Goal: Task Accomplishment & Management: Complete application form

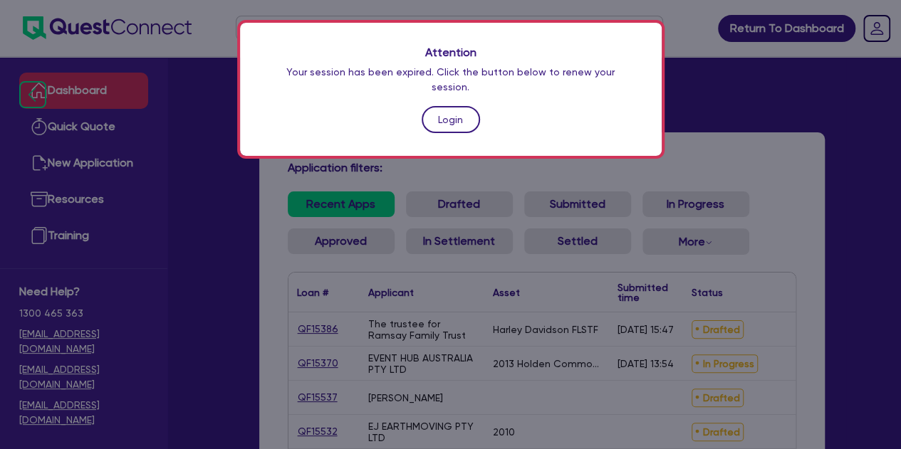
click at [432, 106] on link "Login" at bounding box center [451, 119] width 58 height 27
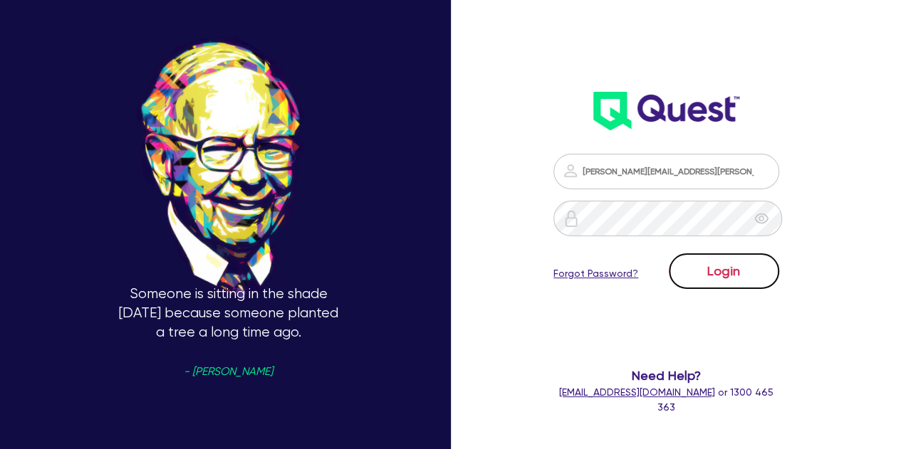
click at [710, 274] on button "Login" at bounding box center [724, 272] width 110 height 36
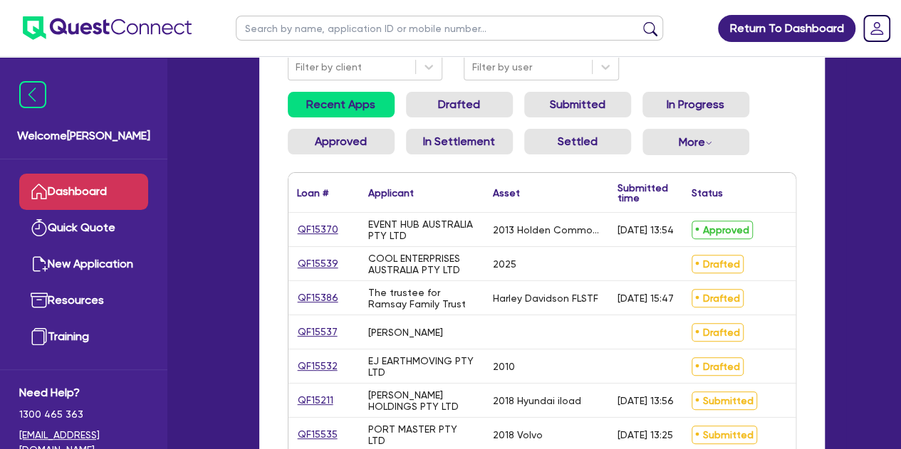
scroll to position [133, 0]
click at [330, 375] on div "QF15532" at bounding box center [323, 365] width 71 height 33
click at [330, 365] on link "QF15532" at bounding box center [317, 365] width 41 height 16
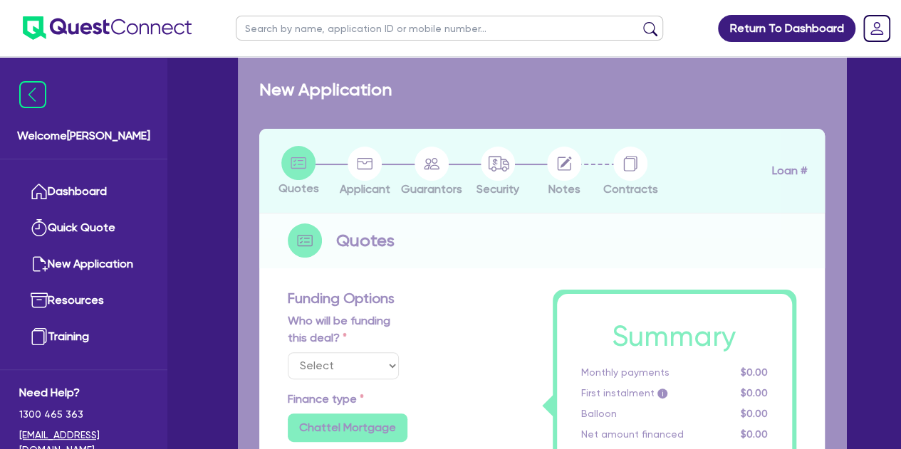
select select "Quest Finance - Own Book"
select select "PRIMARY_ASSETS"
type input "2010"
radio input "false"
radio input "true"
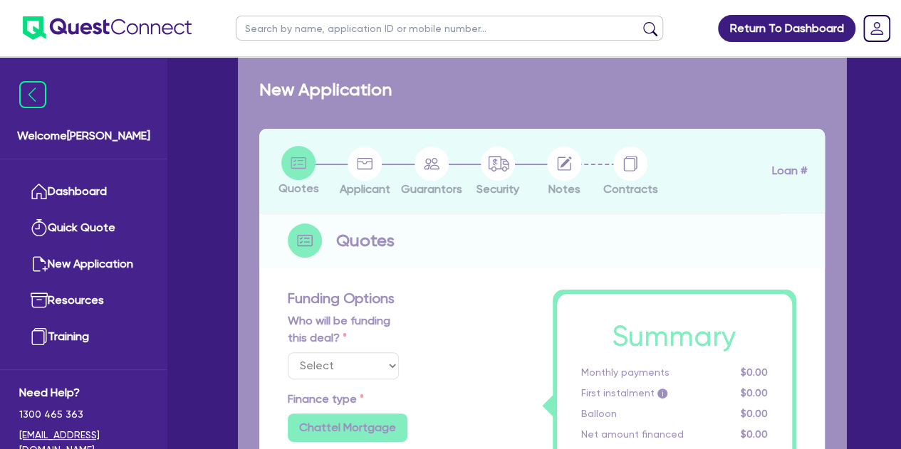
type input "40,000"
type input "6"
type input "2,498.67"
type input "18.95"
type input "900"
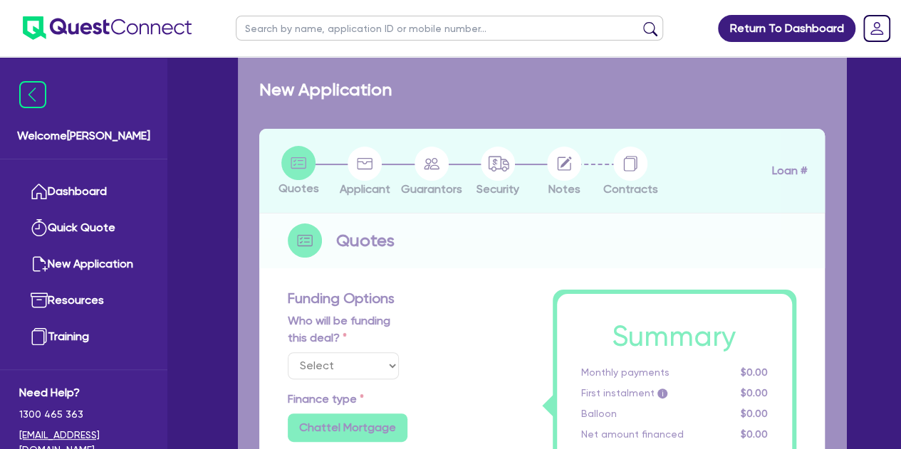
radio input "true"
select select "HEAVY_TRUCKS"
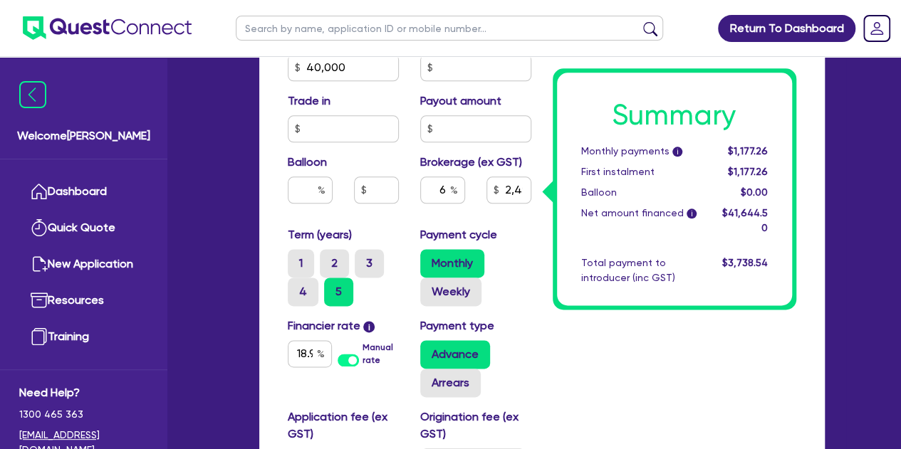
scroll to position [734, 0]
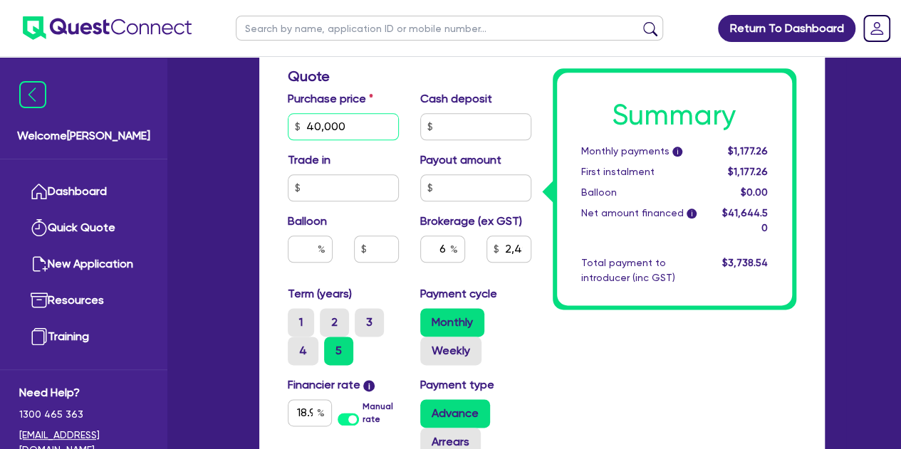
click at [396, 132] on input "40,000" at bounding box center [343, 126] width 111 height 27
type input "4,000"
type input "2,498.67"
type input "400"
type input "2,498.67"
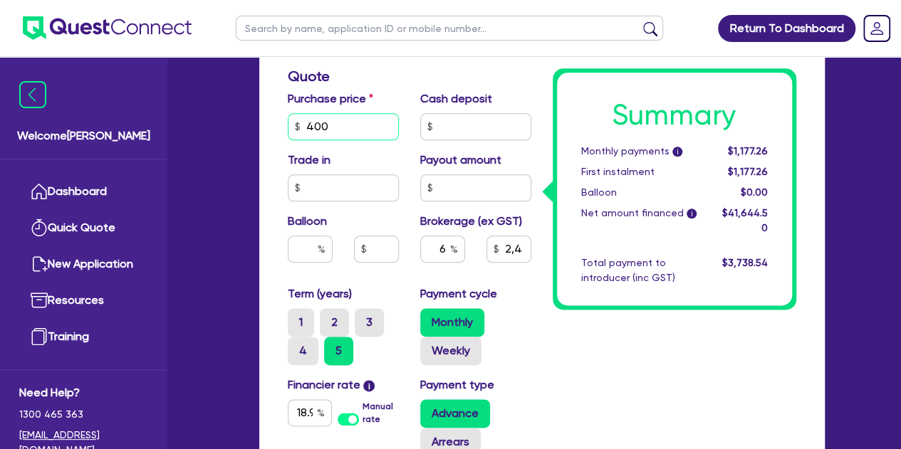
type input "40"
type input "2,498.67"
type input "4"
type input "2,498.67"
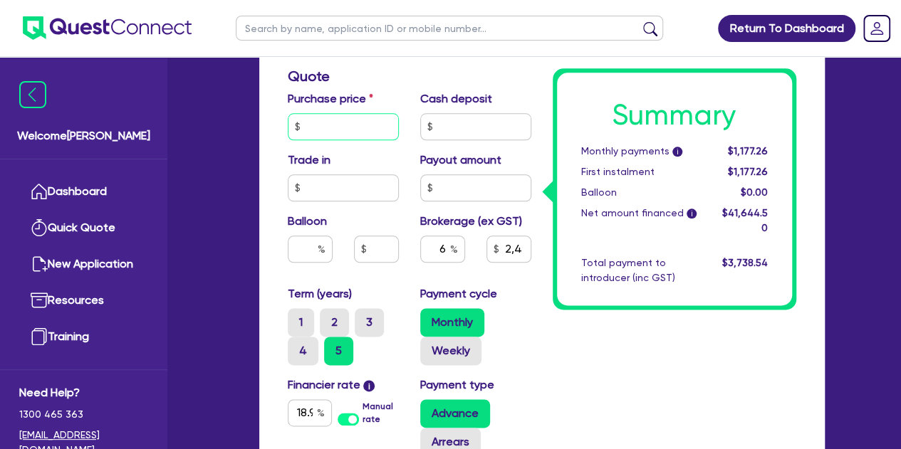
type input "5"
type input "2,498.67"
type input "50"
type input "2,498.67"
type input "500"
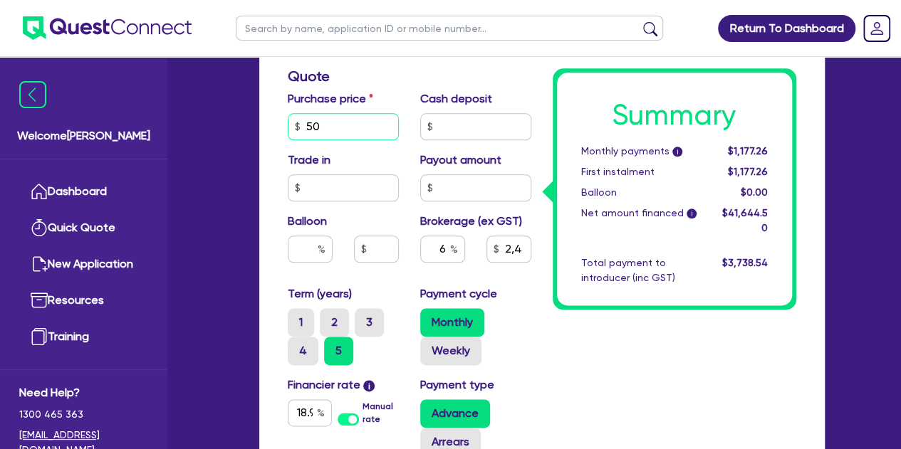
type input "2,498.67"
type input "5,000"
type input "2,498.67"
type input "50,000"
type input "2,498.67"
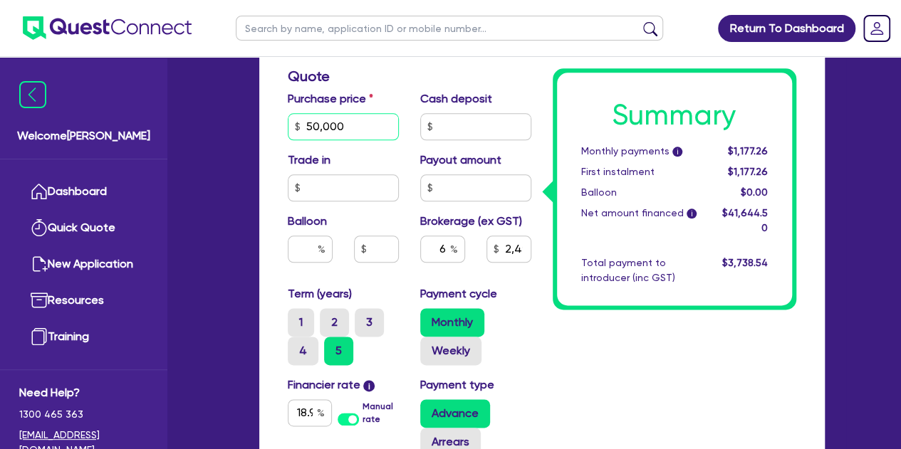
type input "50,000"
click at [224, 157] on div "Welcome [PERSON_NAME] Quick Quote New Application Ref Company Ref Salesperson R…" at bounding box center [451, 34] width 790 height 1537
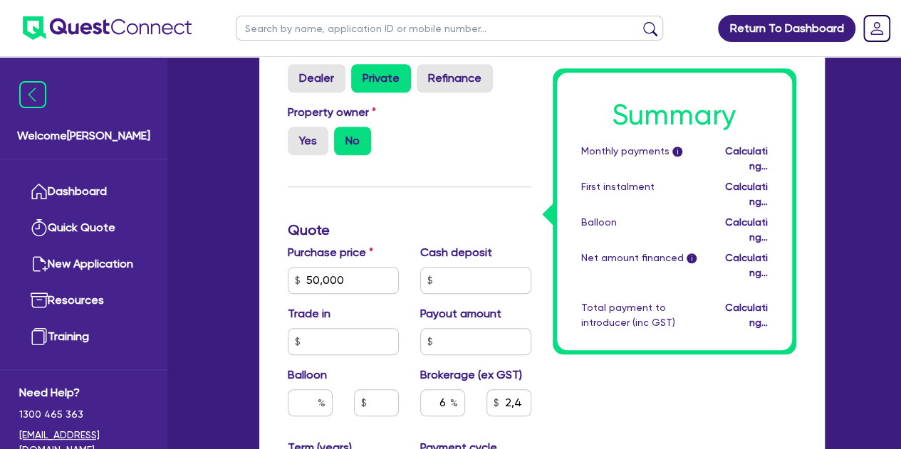
scroll to position [580, 0]
type input "3,098.67"
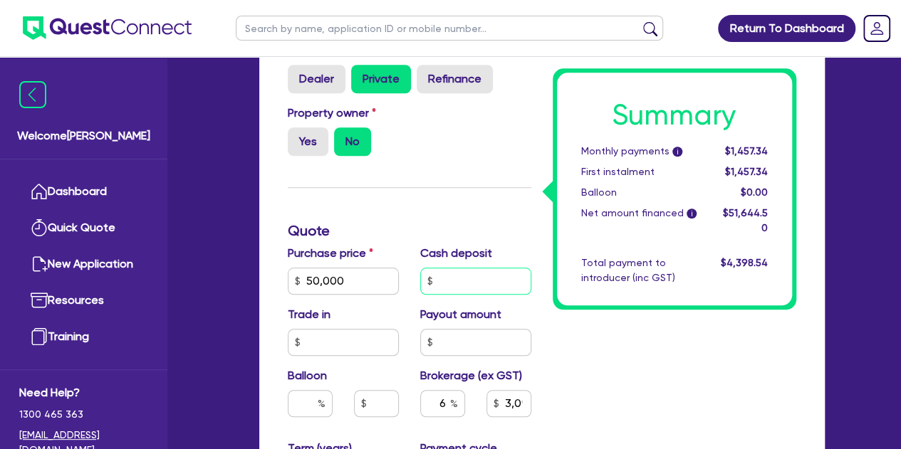
click at [461, 280] on input "text" at bounding box center [475, 281] width 111 height 27
type input "1"
type input "3,098.67"
type input "10"
type input "3,098.67"
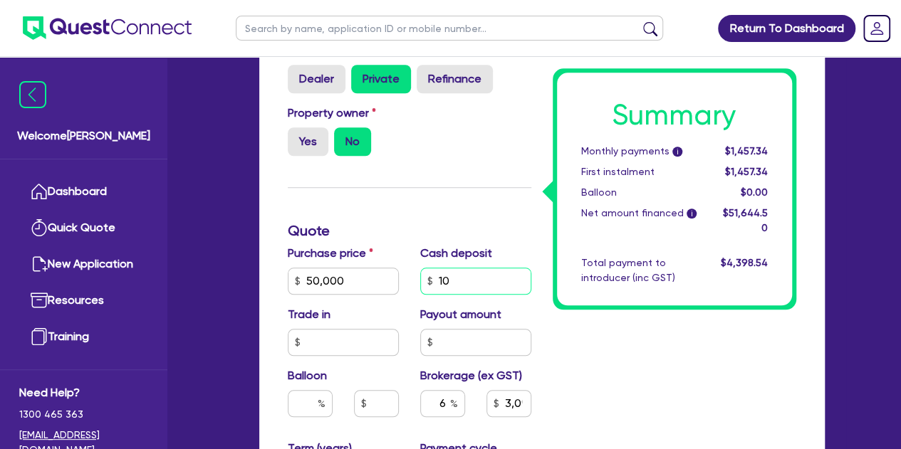
type input "100"
type input "3,098.67"
type input "1,000"
type input "3,098.67"
type input "10,000"
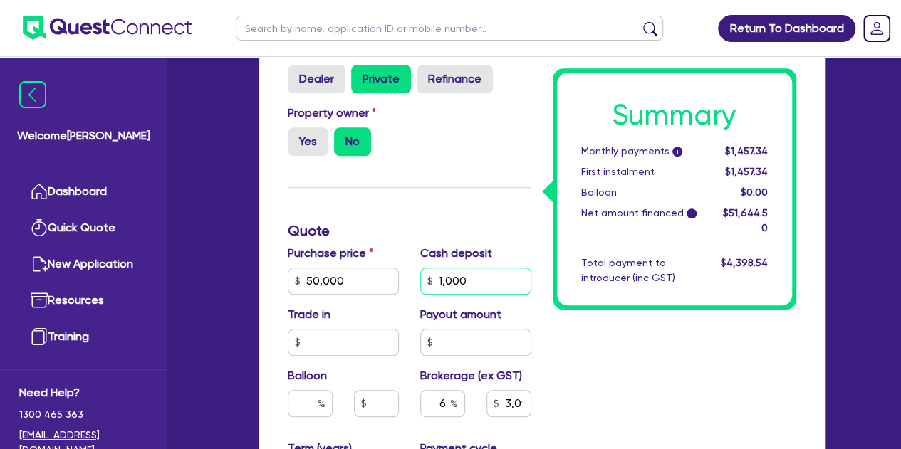
type input "3,098.67"
type input "10,000"
click at [418, 239] on div "Funding Options Who will be funding this deal? Select I will fund 100% I will c…" at bounding box center [409, 268] width 265 height 1059
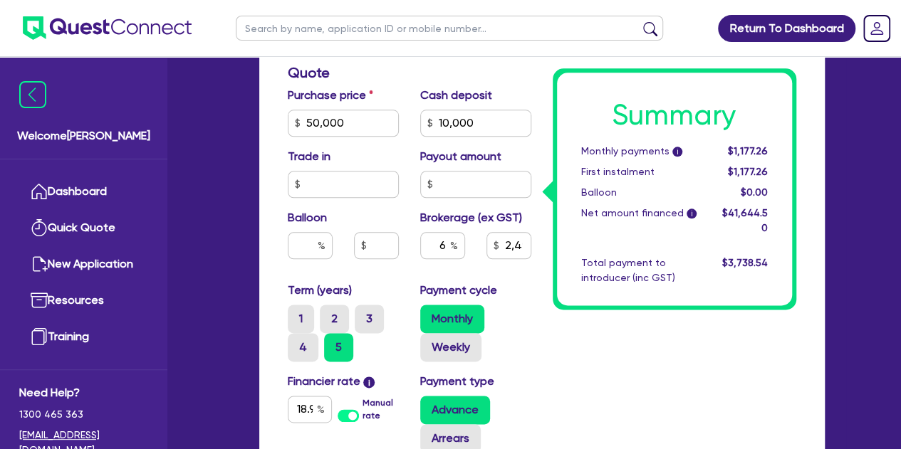
scroll to position [737, 0]
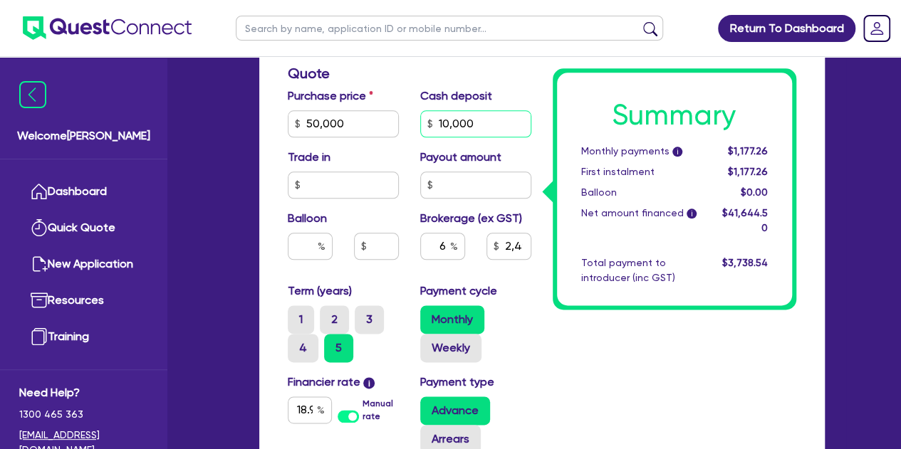
click at [484, 130] on input "10,000" at bounding box center [475, 123] width 111 height 27
click at [459, 179] on input "text" at bounding box center [475, 185] width 111 height 27
type input "2,498.67"
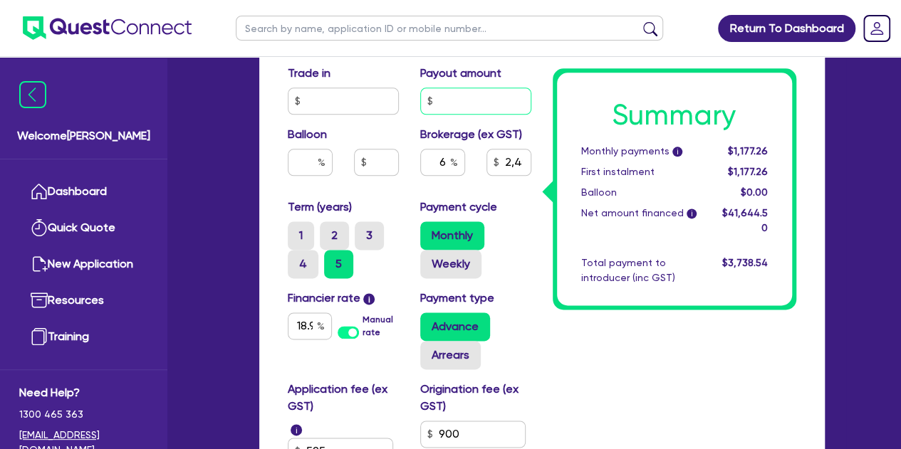
scroll to position [823, 0]
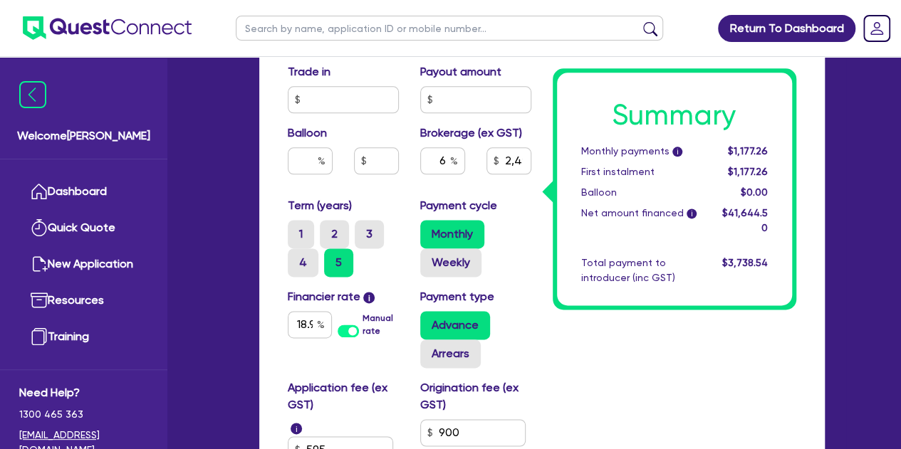
click at [496, 303] on div "Payment type Advance Arrears" at bounding box center [475, 328] width 132 height 80
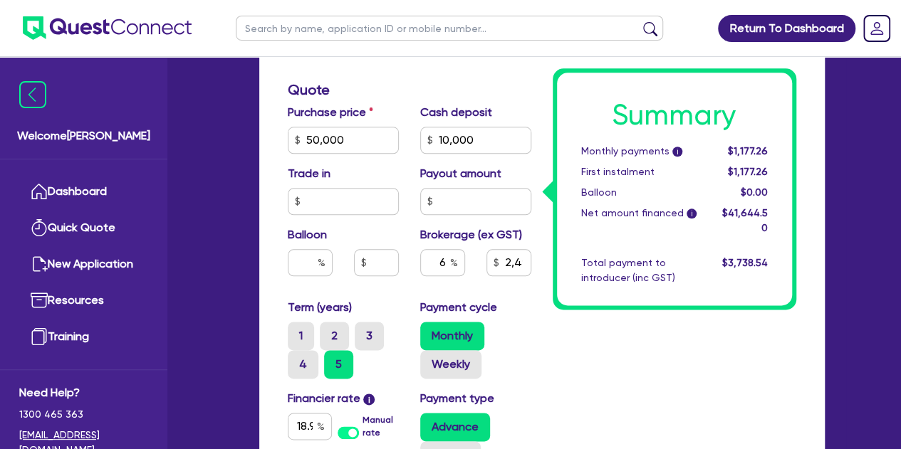
scroll to position [713, 0]
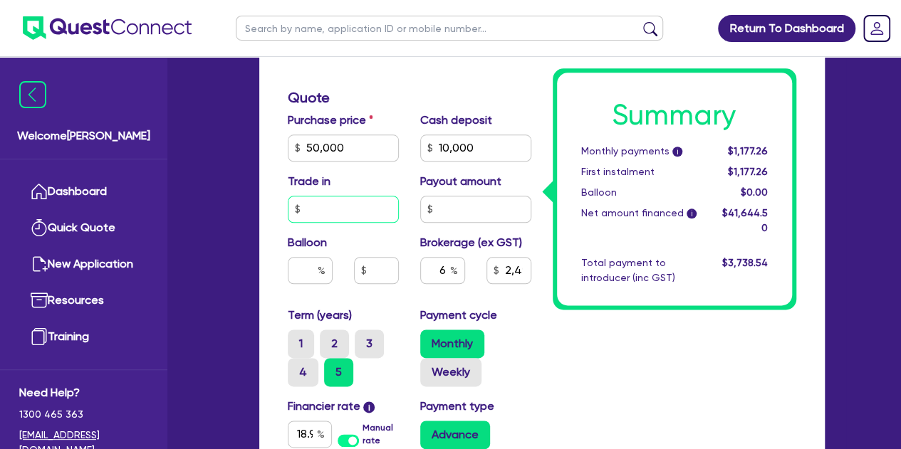
click at [360, 209] on input "text" at bounding box center [343, 209] width 111 height 27
click at [531, 350] on div "Payment cycle Monthly Weekly" at bounding box center [475, 347] width 132 height 80
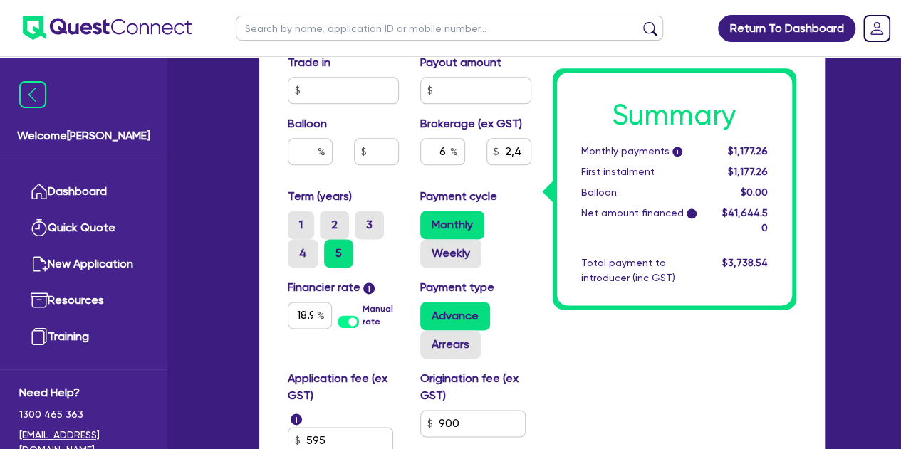
scroll to position [840, 0]
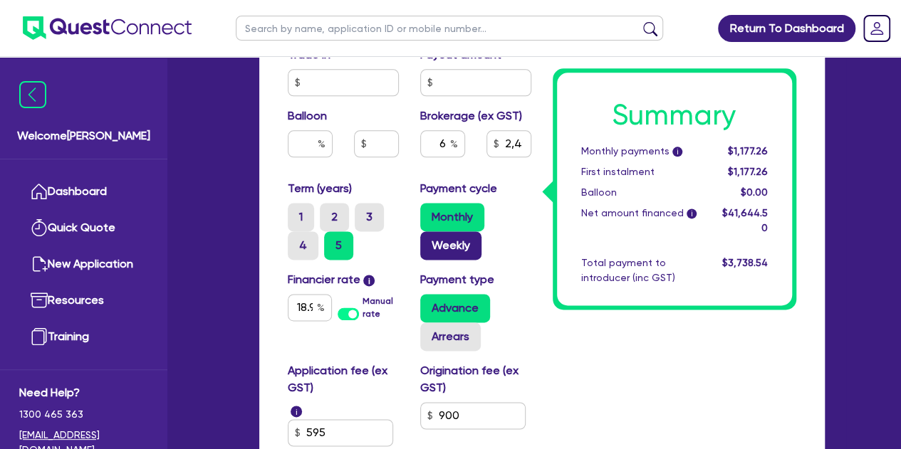
click at [449, 250] on label "Weekly" at bounding box center [450, 245] width 61 height 28
click at [429, 241] on input "Weekly" at bounding box center [424, 235] width 9 height 9
radio input "true"
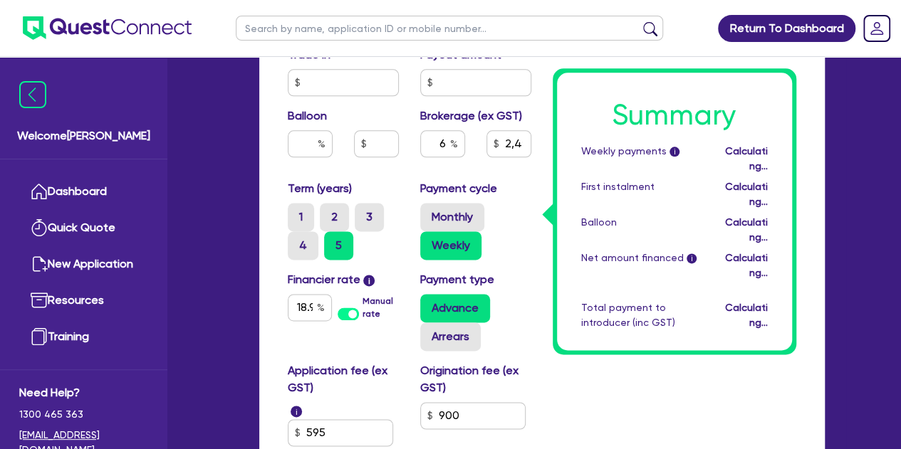
type input "2,498.67"
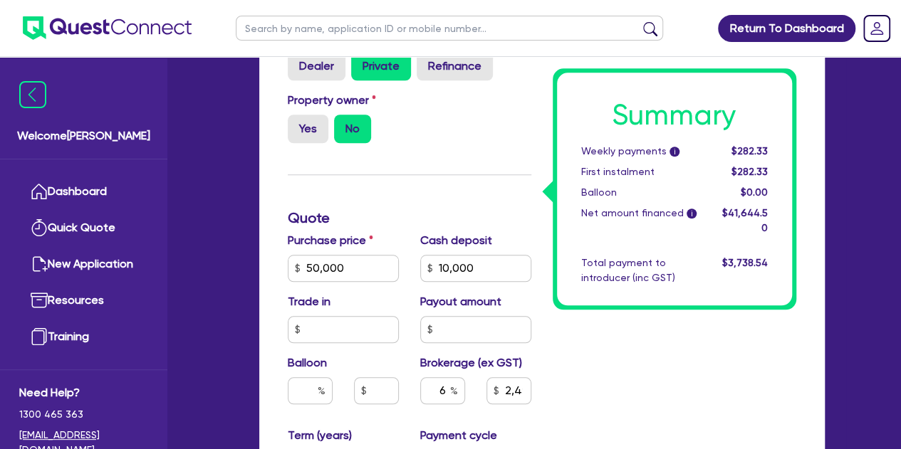
scroll to position [595, 0]
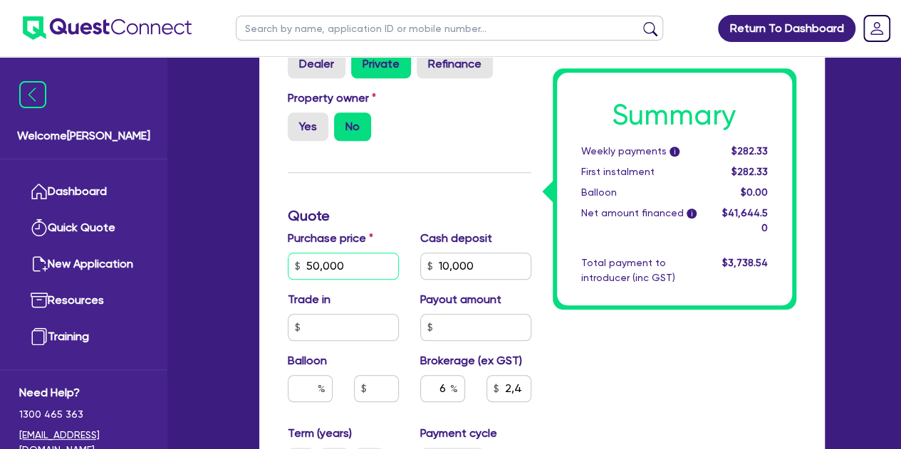
click at [349, 264] on input "50,000" at bounding box center [343, 266] width 111 height 27
type input "5,000"
type input "2,498.67"
type input "500"
type input "2,498.67"
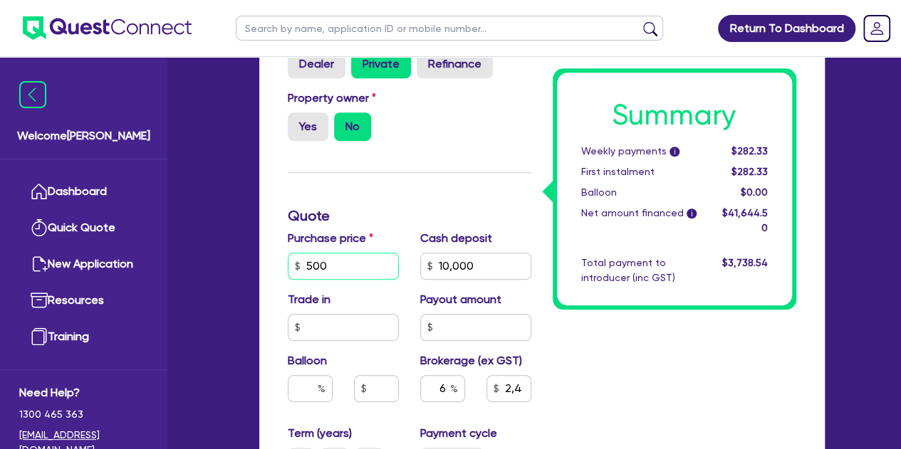
type input "50"
type input "2,498.67"
type input "5"
type input "2,498.67"
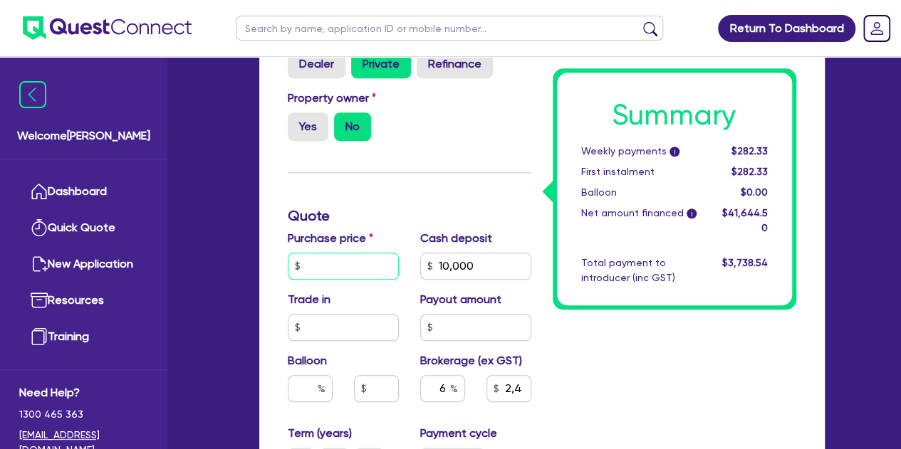
type input "3"
type input "2,498.67"
type input "30"
type input "2,498.67"
type input "300"
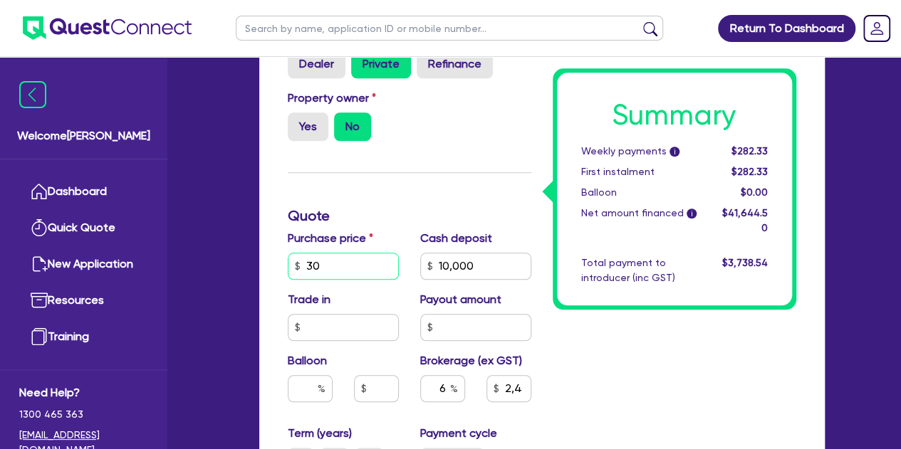
type input "2,498.67"
type input "3,000"
type input "2,498.67"
type input "30,000"
type input "2,498.67"
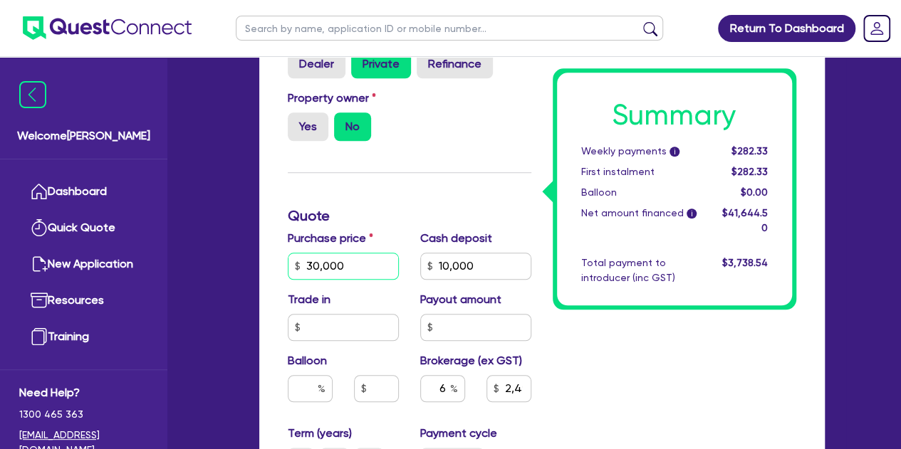
type input "30,000"
type input "2,498.67"
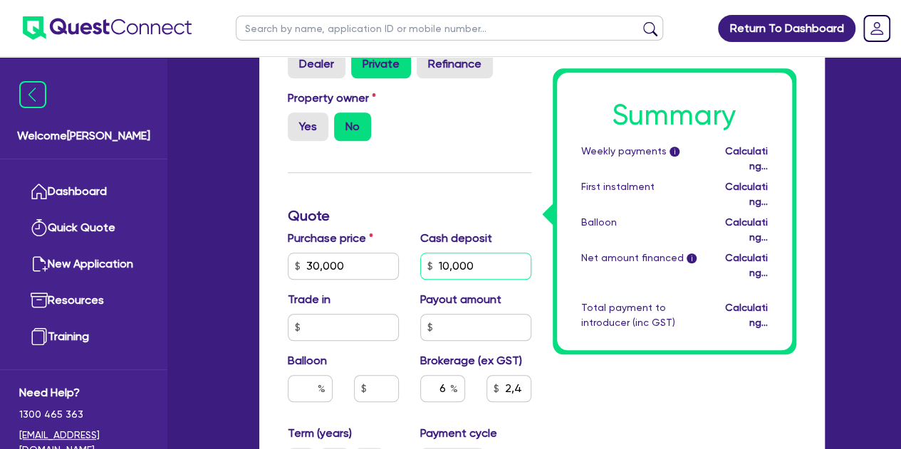
type input "1,000"
type input "1,298.67"
click at [474, 268] on input "1,000" at bounding box center [475, 266] width 111 height 27
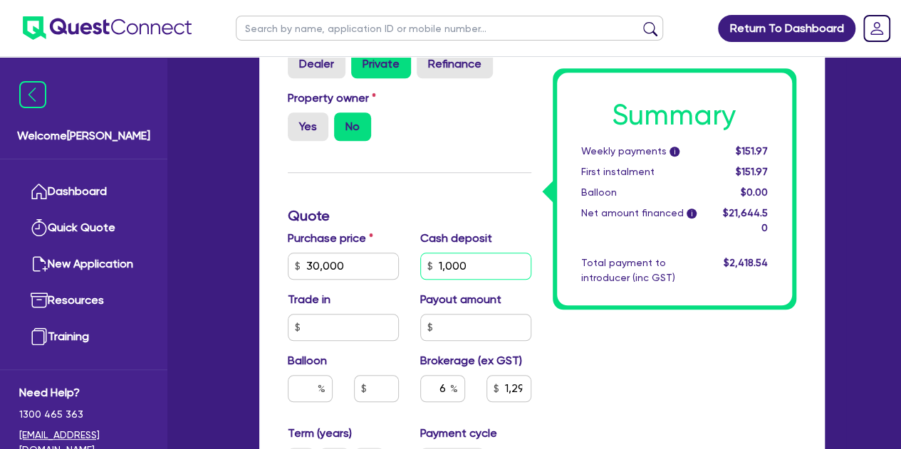
type input "100"
type input "1,298.67"
type input "10"
type input "1,298.67"
type input "1"
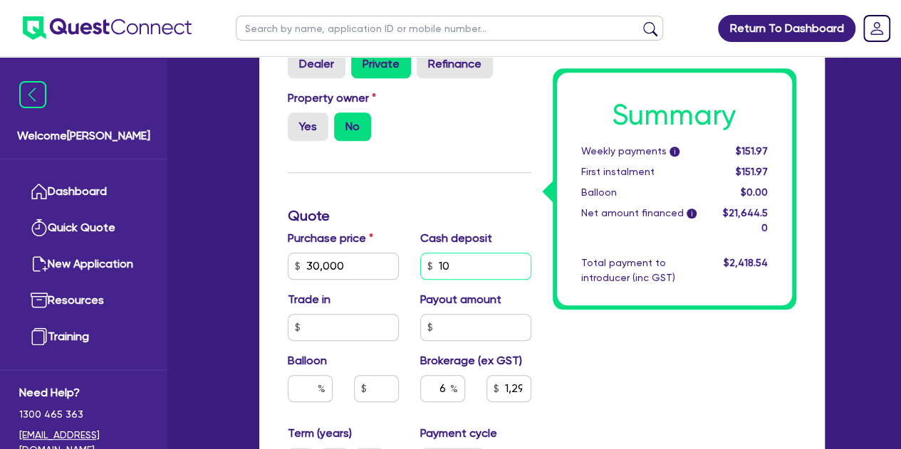
type input "1,298.67"
type input "6"
type input "1,298.67"
type input "60"
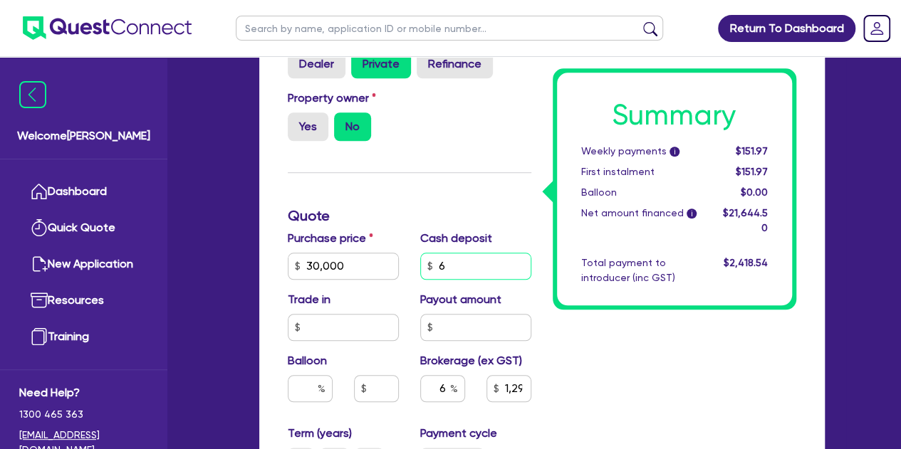
type input "1,298.67"
type input "600"
type input "1,298.67"
type input "6,000"
type input "1,298.67"
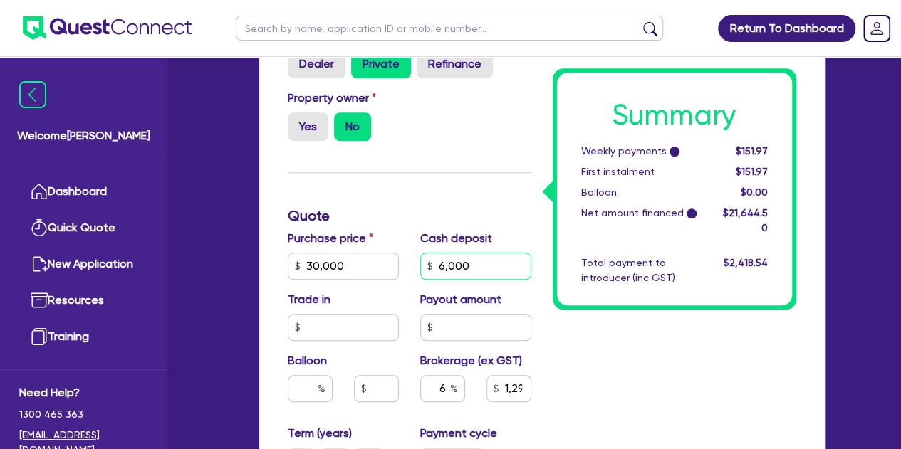
type input "6,000"
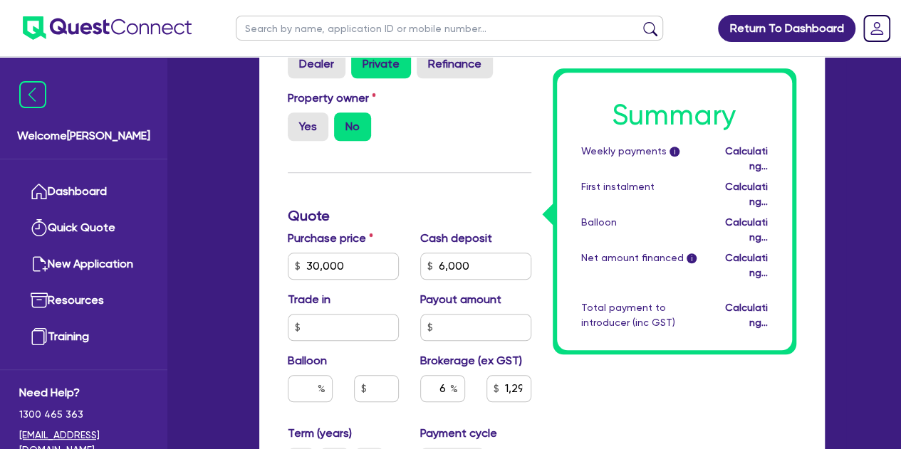
type input "1,538.67"
click at [454, 179] on div "Funding Options Who will be funding this deal? Select I will fund 100% I will c…" at bounding box center [409, 253] width 265 height 1059
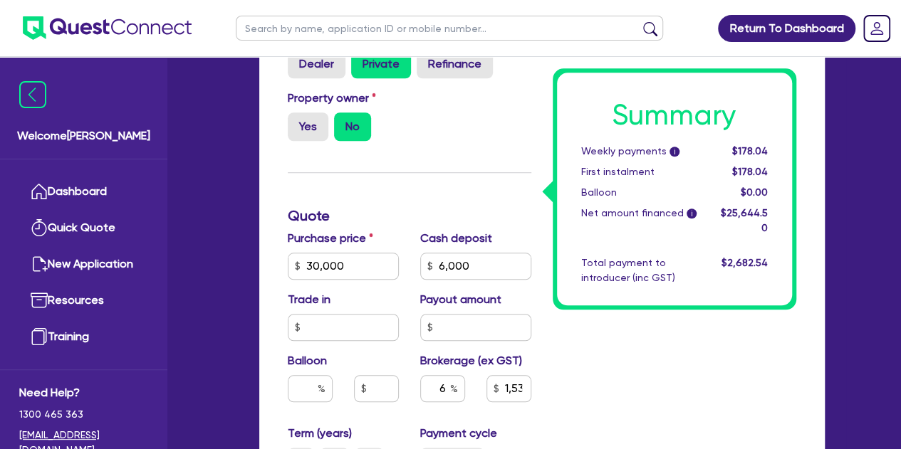
scroll to position [635, 0]
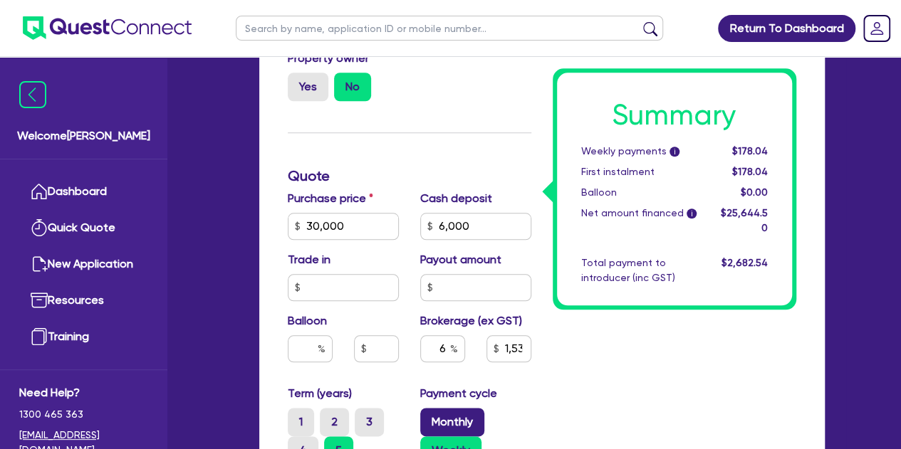
click at [449, 412] on label "Monthly" at bounding box center [452, 422] width 64 height 28
click at [429, 412] on input "Monthly" at bounding box center [424, 412] width 9 height 9
radio input "true"
type input "1,538.67"
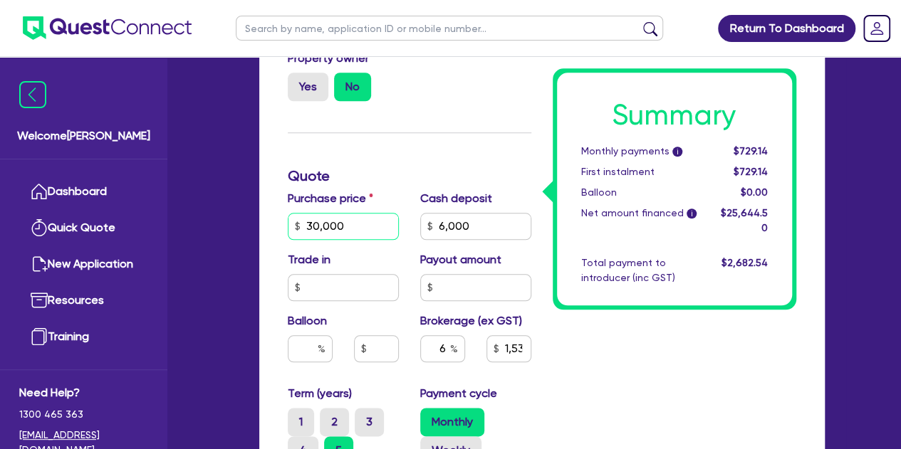
click at [357, 223] on input "30,000" at bounding box center [343, 226] width 111 height 27
type input "3,000"
type input "1,538.67"
type input "300"
type input "1,538.67"
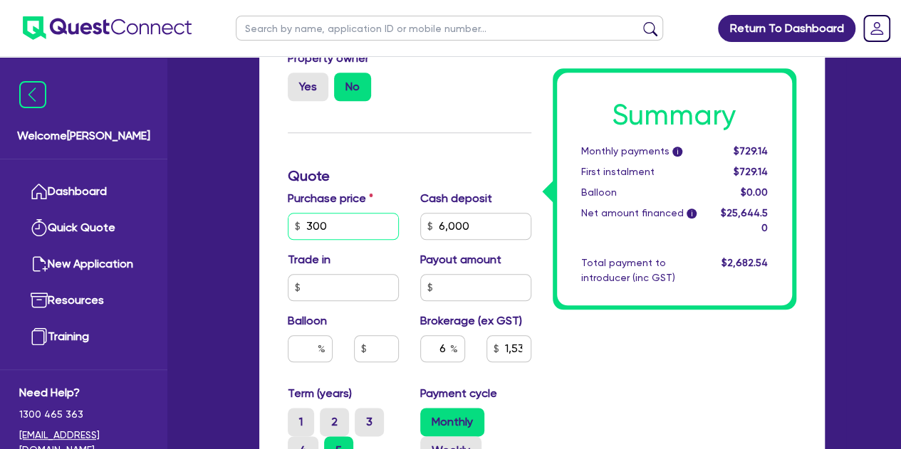
type input "30"
type input "1,538.67"
type input "3"
type input "1,538.67"
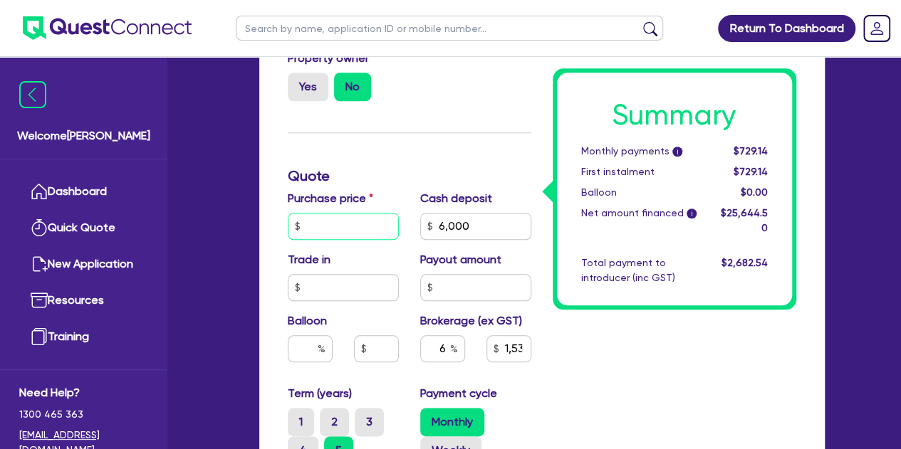
type input "5"
type input "1,538.67"
type input "50"
type input "1,538.67"
type input "500"
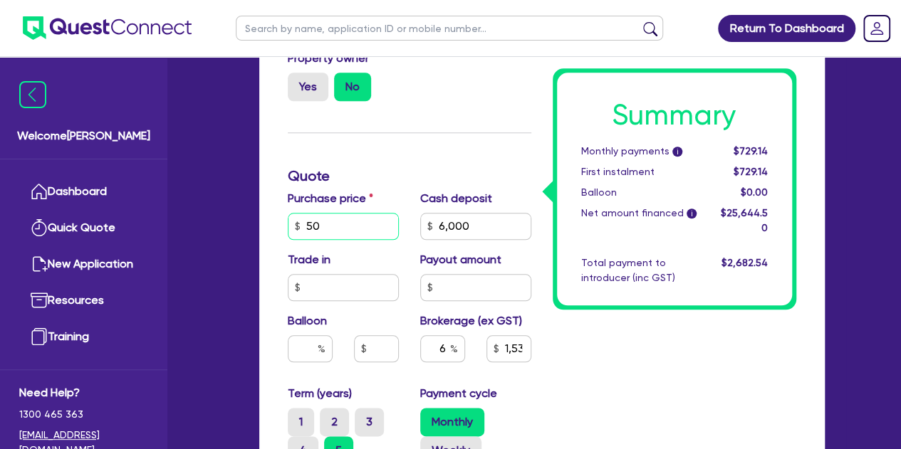
type input "1,538.67"
type input "5,000"
type input "1,538.67"
type input "50,000"
type input "1,538.67"
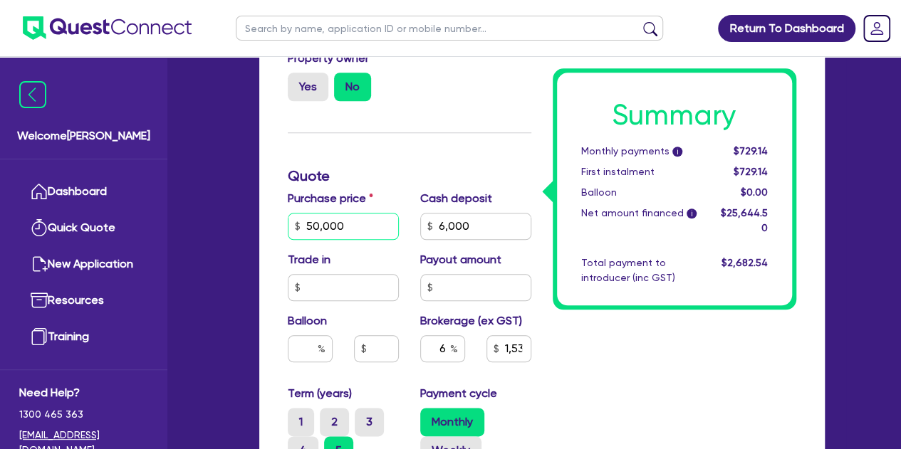
type input "50,000"
click at [403, 183] on h3 "Quote" at bounding box center [410, 175] width 244 height 17
type input "2,738.67"
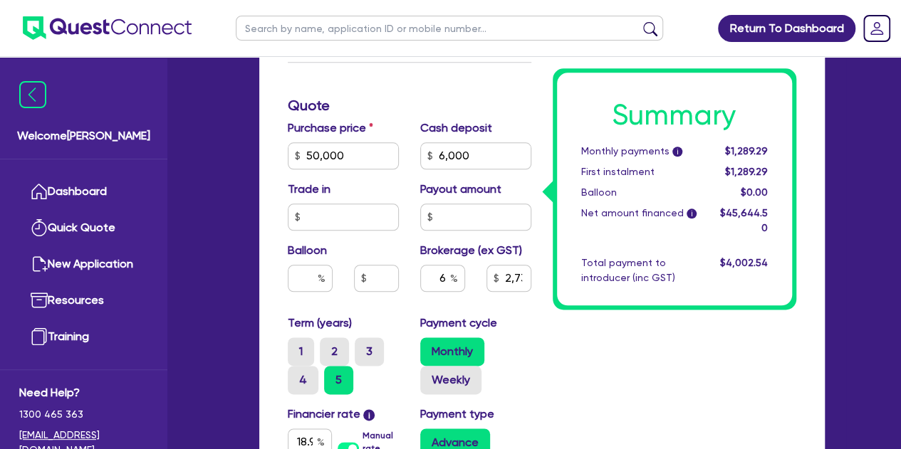
scroll to position [703, 0]
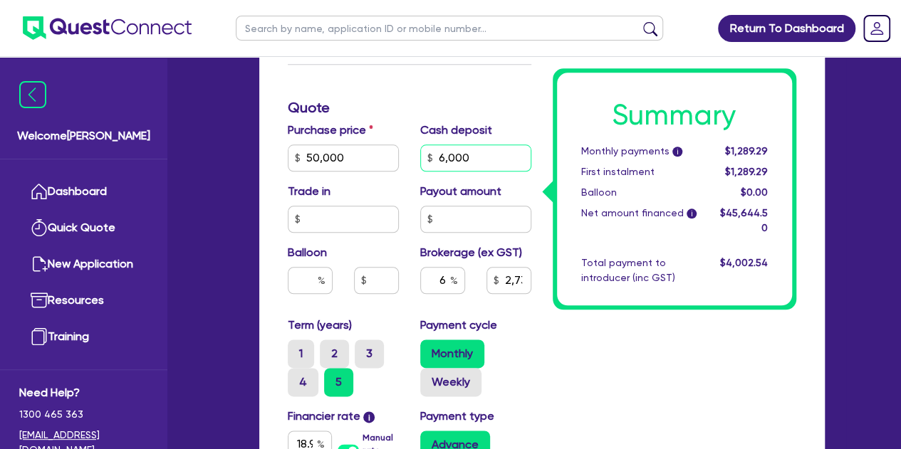
click at [479, 158] on input "6,000" at bounding box center [475, 158] width 111 height 27
type input "600"
type input "2,738.67"
type input "60"
type input "2,738.67"
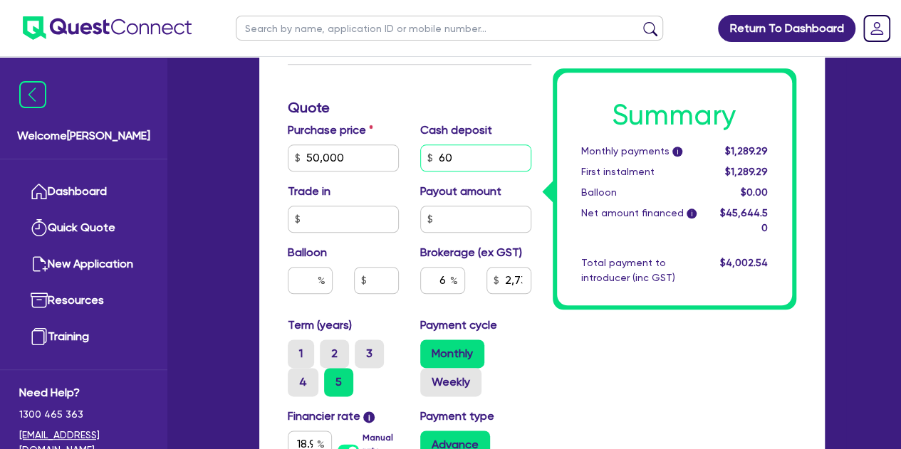
type input "6"
type input "2,738.67"
type input "1"
type input "2,738.67"
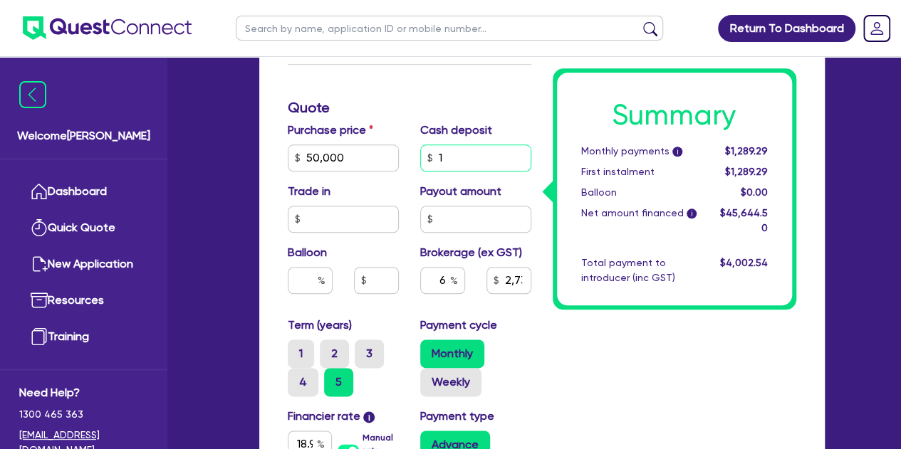
type input "10"
type input "2,738.67"
type input "100"
type input "2,738.67"
type input "1,000"
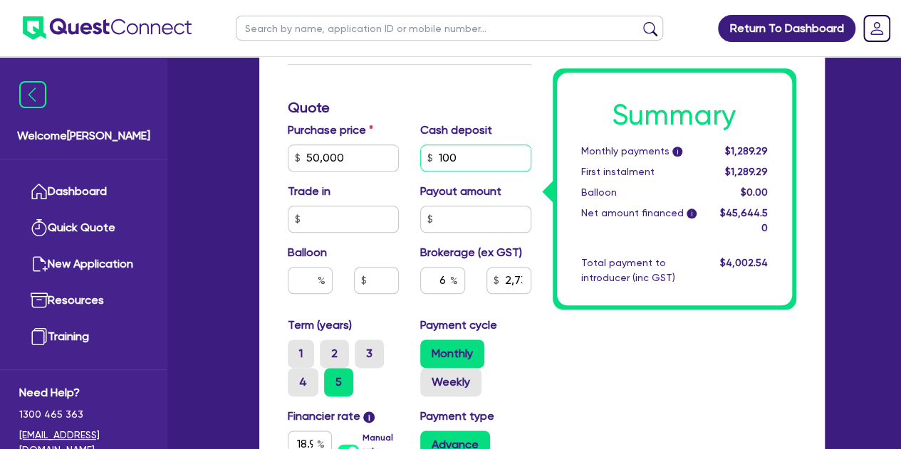
type input "2,738.67"
type input "10,000"
type input "2,738.67"
type input "10,000"
click at [437, 117] on div "Funding Options Who will be funding this deal? Select I will fund 100% I will c…" at bounding box center [409, 144] width 265 height 1059
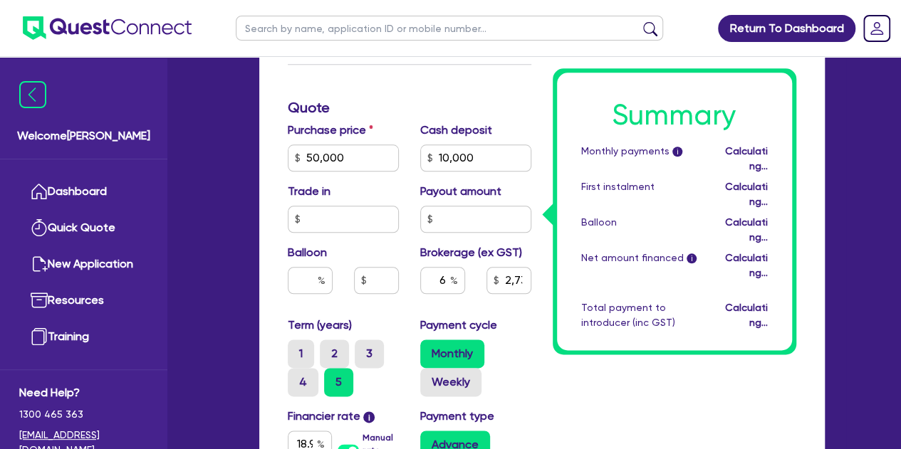
type input "2,498.67"
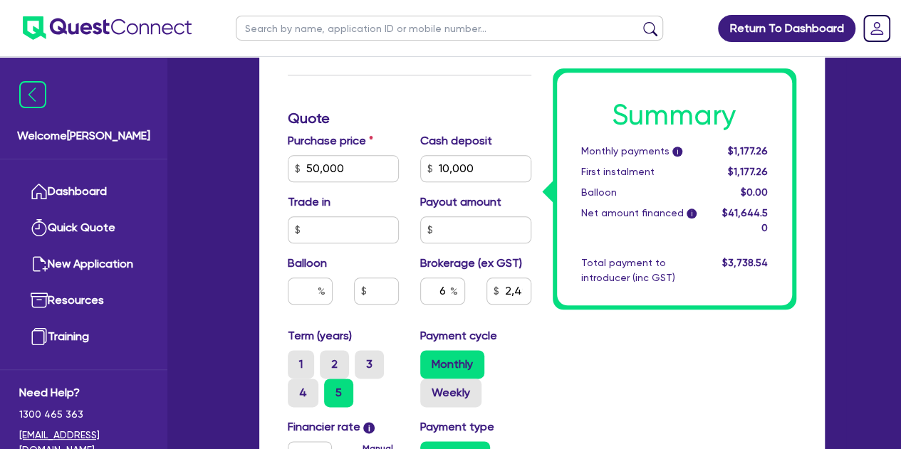
scroll to position [693, 0]
click at [449, 291] on input "6" at bounding box center [442, 290] width 45 height 27
type input "2,498.67"
type input "8"
type input "2,498.67"
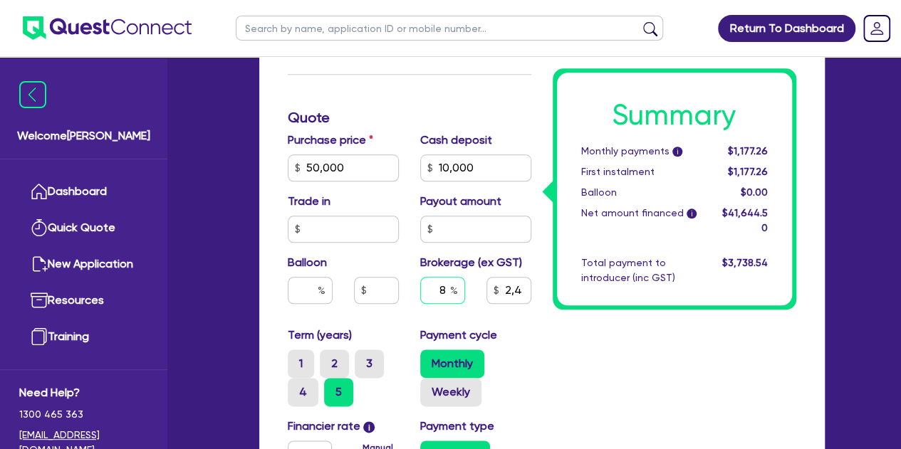
type input "8"
click at [577, 350] on div "Summary Monthly payments i $1,177.26 First instalment $1,177.26 Balloon $0.00 N…" at bounding box center [674, 154] width 265 height 1059
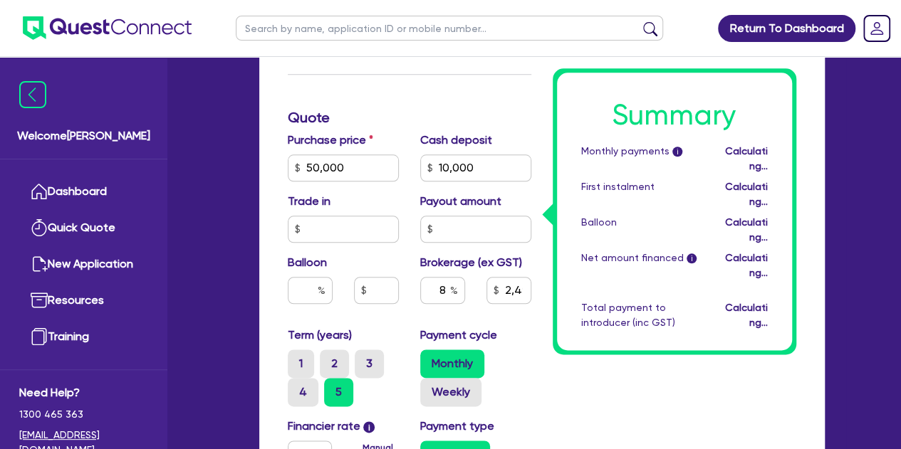
type input "3,331.56"
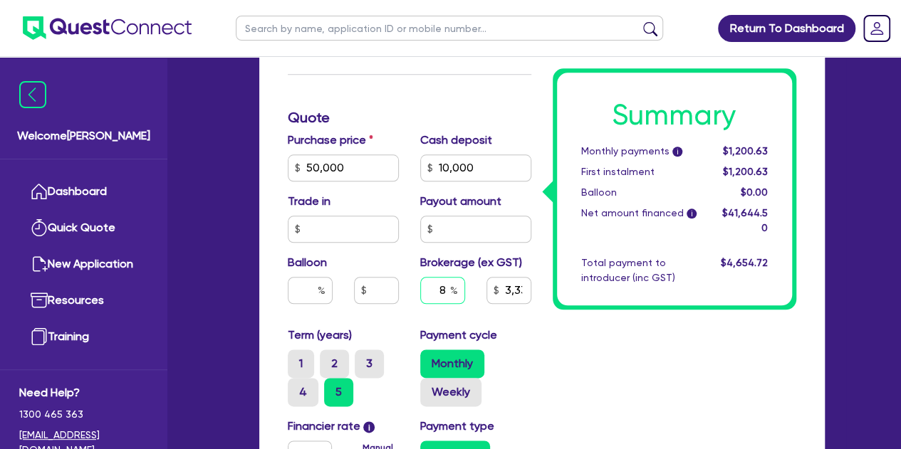
click at [446, 291] on input "8" at bounding box center [442, 290] width 45 height 27
type input "3,331.56"
type input "8"
type input "3,331.56"
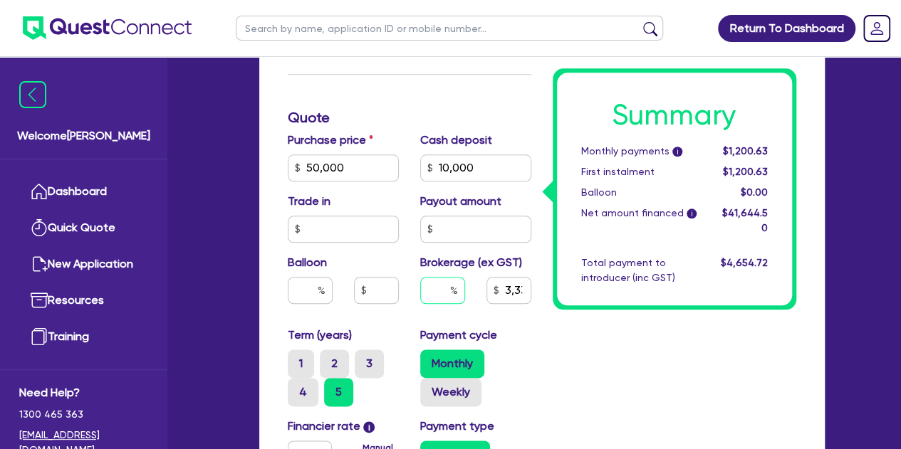
type input "6"
type input "3,331.56"
type input "6"
click at [568, 342] on div "Summary Monthly payments i $1,200.63 First instalment $1,200.63 Balloon $0.00 N…" at bounding box center [674, 154] width 265 height 1059
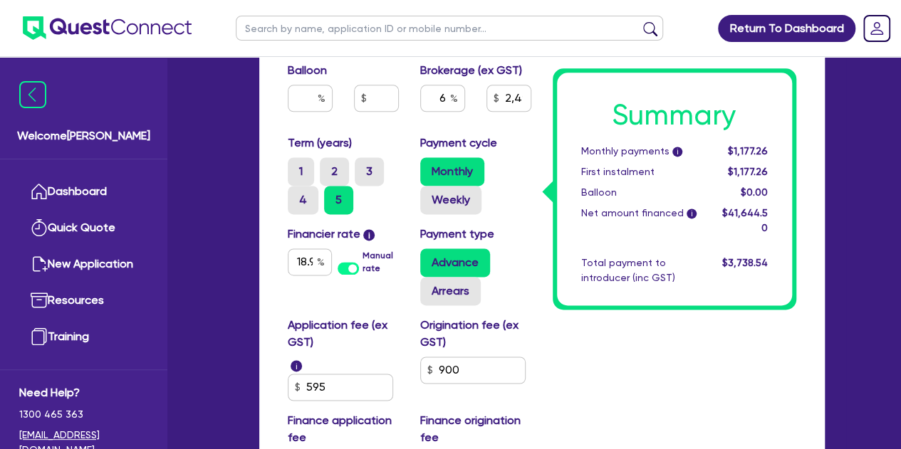
scroll to position [880, 0]
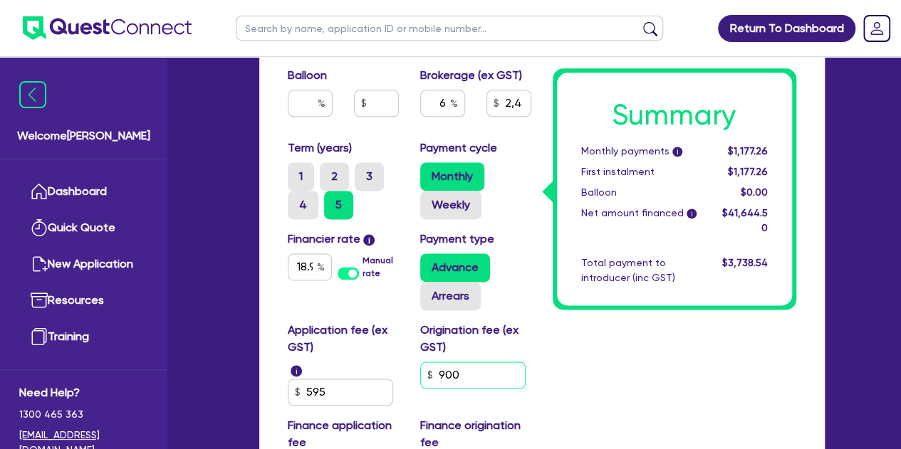
click at [491, 374] on input "900" at bounding box center [472, 375] width 105 height 27
type input "2,498.67"
type input "90"
type input "2,498.67"
type input "9"
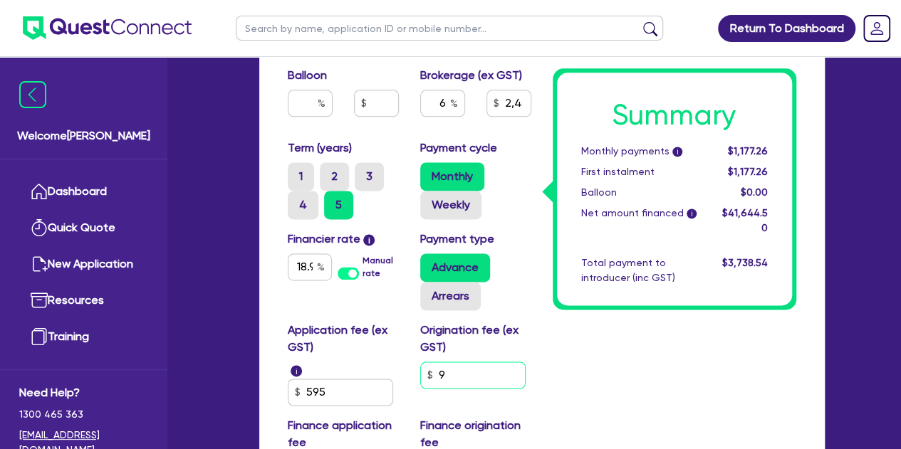
type input "2,498.67"
type input "99"
type input "2,498.67"
type input "990"
type input "2,498.67"
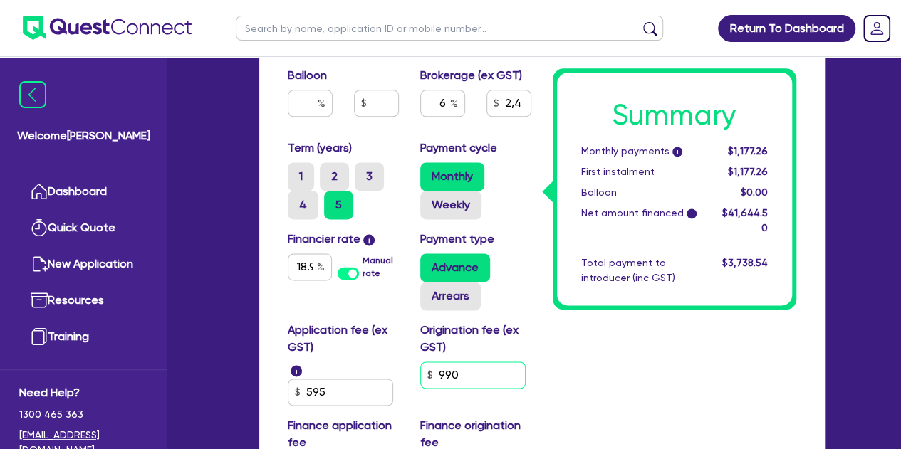
type input "99"
type input "2,498.67"
type input "9"
type input "2,498.67"
type input "90"
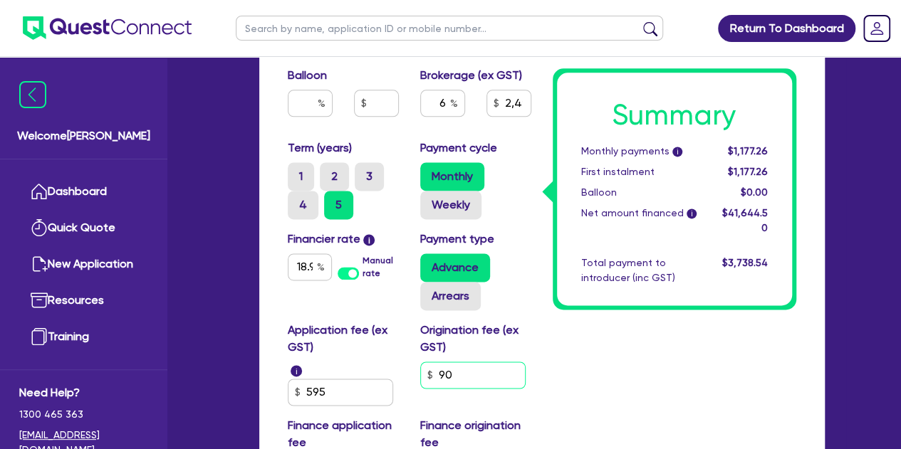
type input "2,498.67"
type input "900"
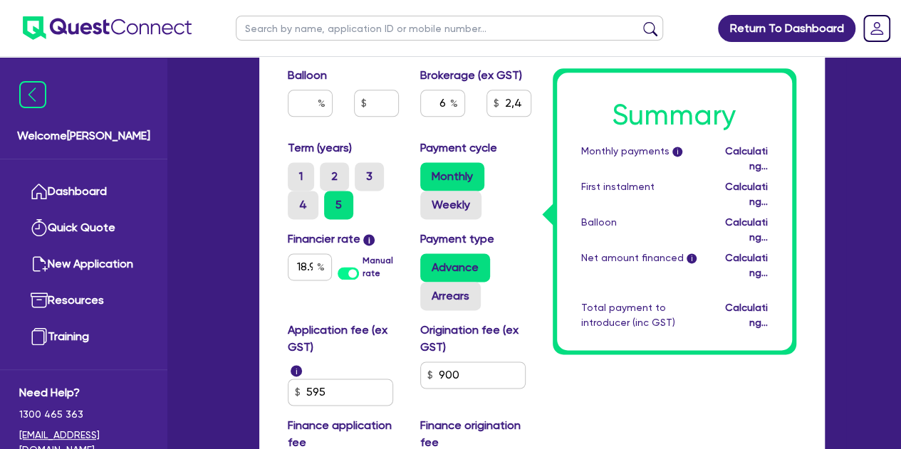
type input "2,498.67"
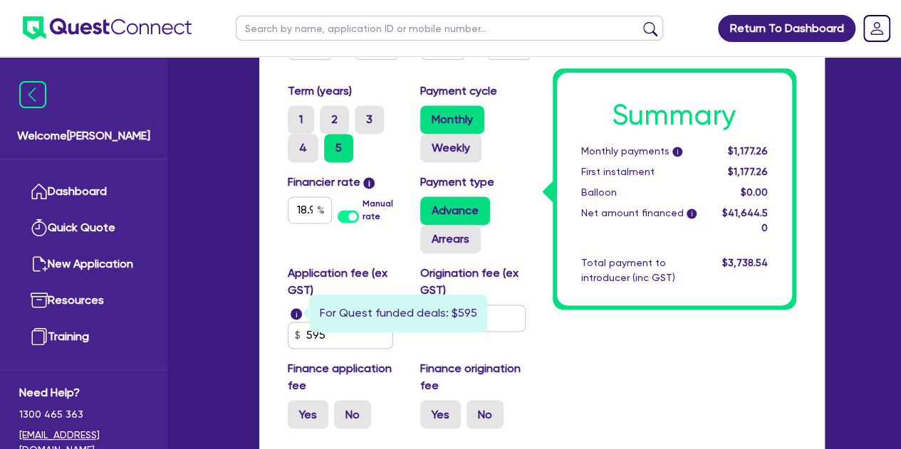
scroll to position [938, 0]
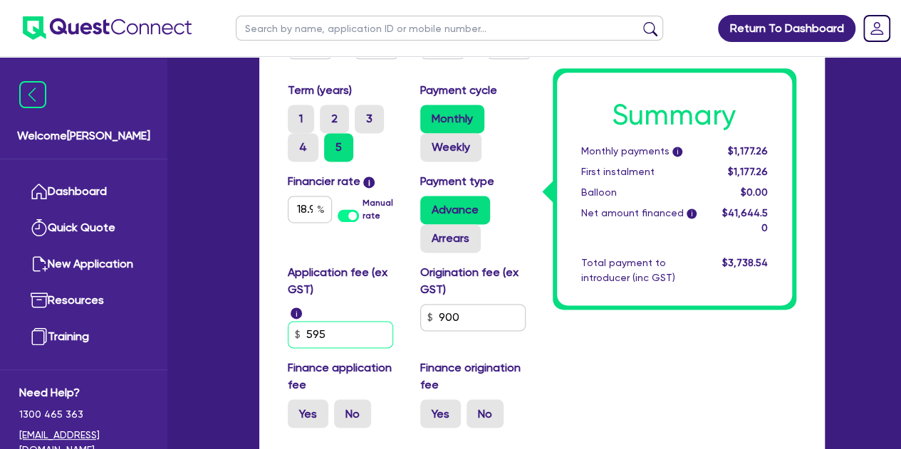
click at [344, 330] on input "595" at bounding box center [340, 334] width 105 height 27
click at [466, 322] on input "900" at bounding box center [472, 317] width 105 height 27
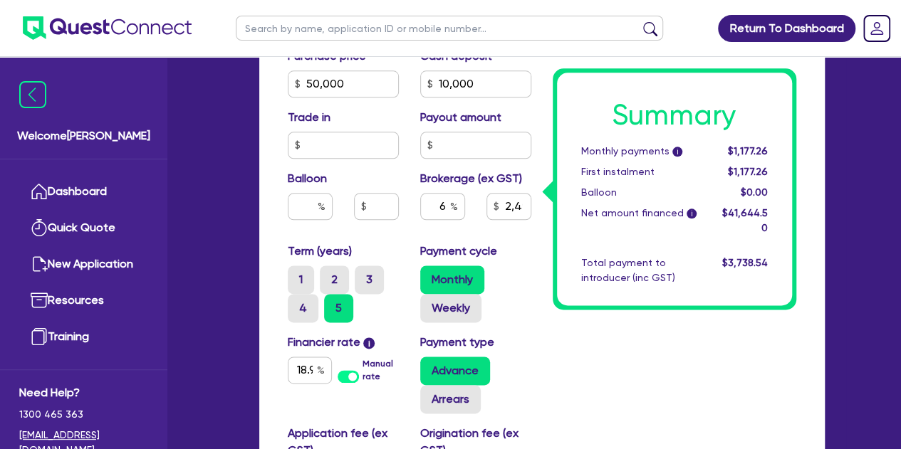
scroll to position [848, 0]
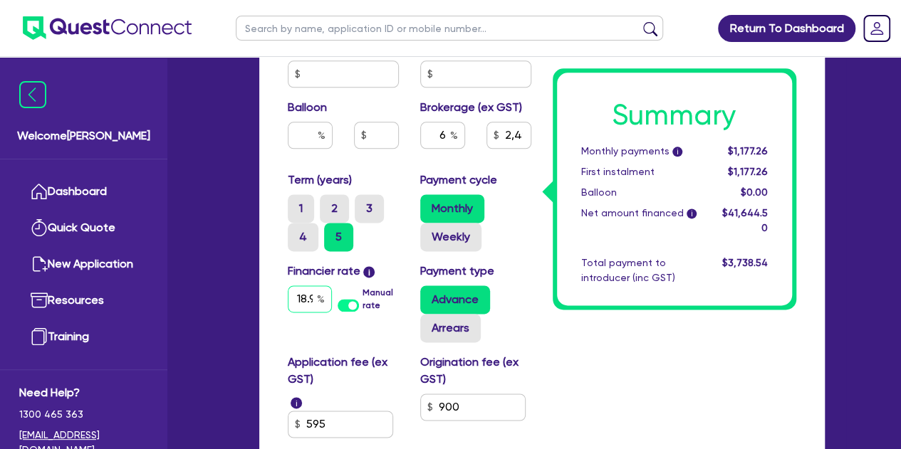
click at [301, 296] on input "18.95" at bounding box center [310, 299] width 44 height 27
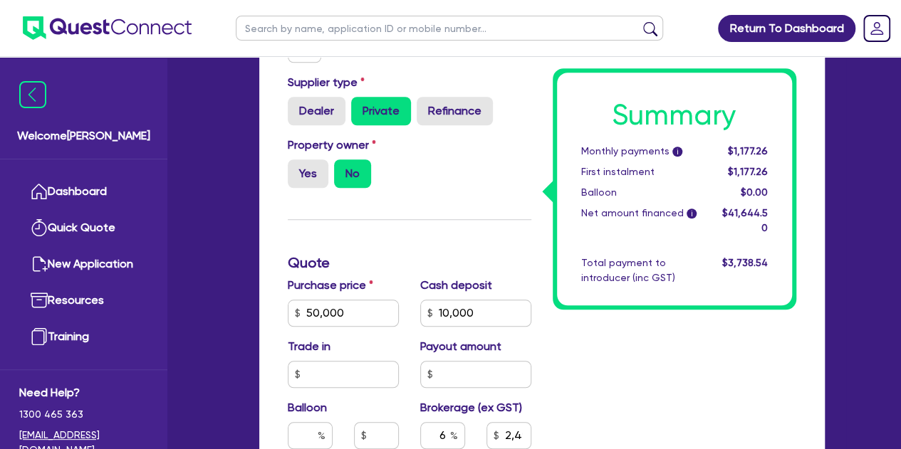
scroll to position [548, 0]
click at [489, 318] on input "10,000" at bounding box center [475, 312] width 111 height 27
type input "1,000"
type input "3,038.67"
type input "100"
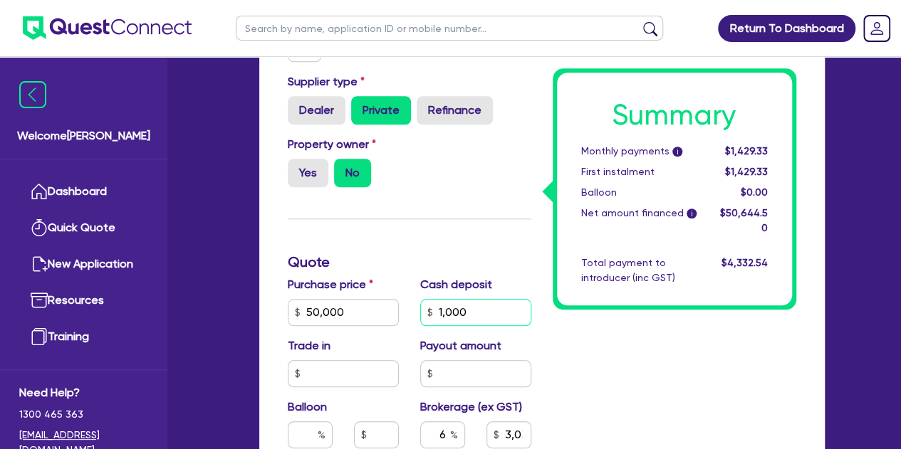
type input "3,038.67"
type input "10"
type input "3,038.67"
type input "1"
type input "3,038.67"
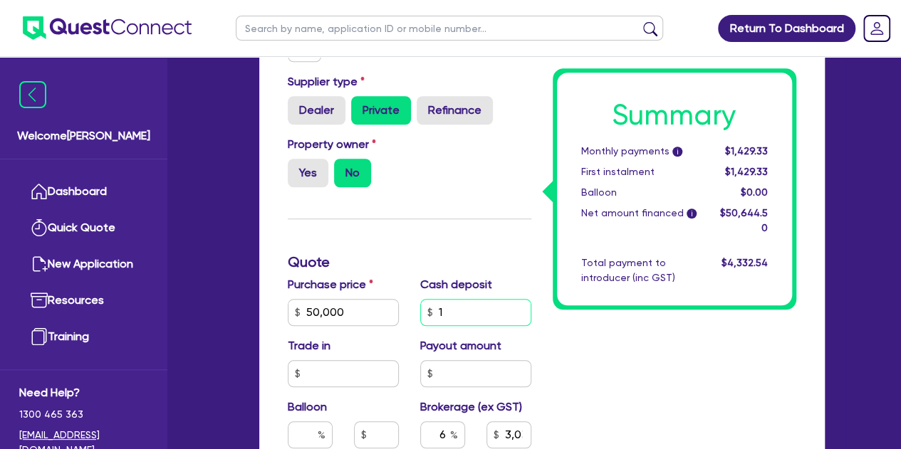
type input "3,038.67"
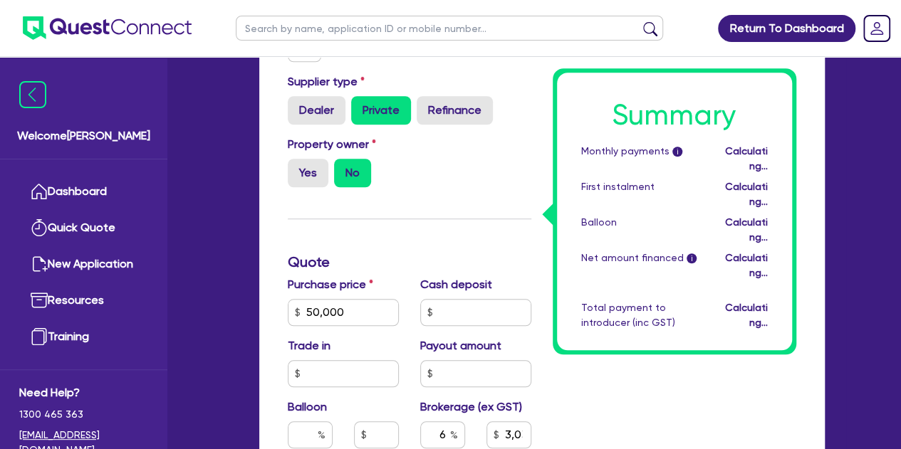
type input "3,098.67"
click at [486, 261] on h3 "Quote" at bounding box center [410, 262] width 244 height 17
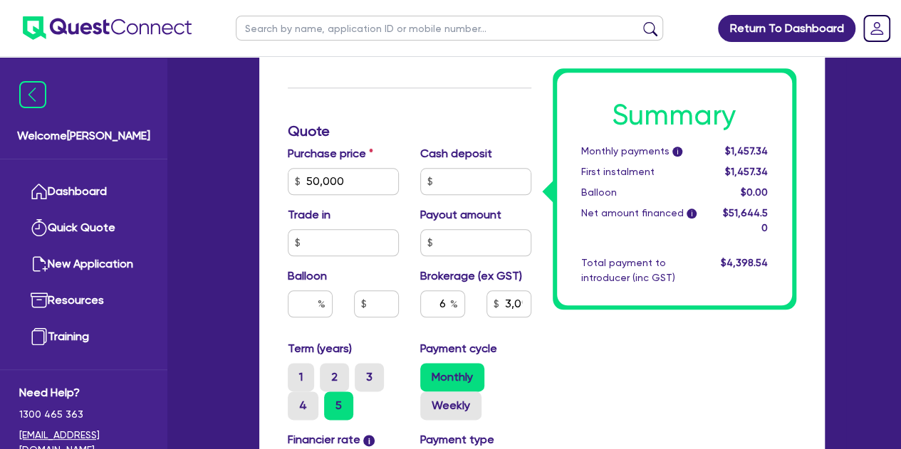
scroll to position [578, 0]
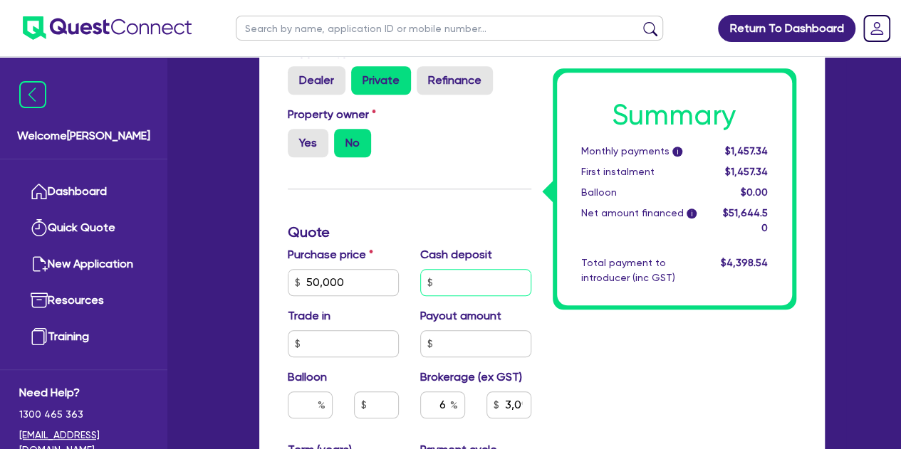
click at [451, 276] on input "text" at bounding box center [475, 282] width 111 height 27
type input "1"
type input "3,098.67"
type input "10"
type input "3,098.67"
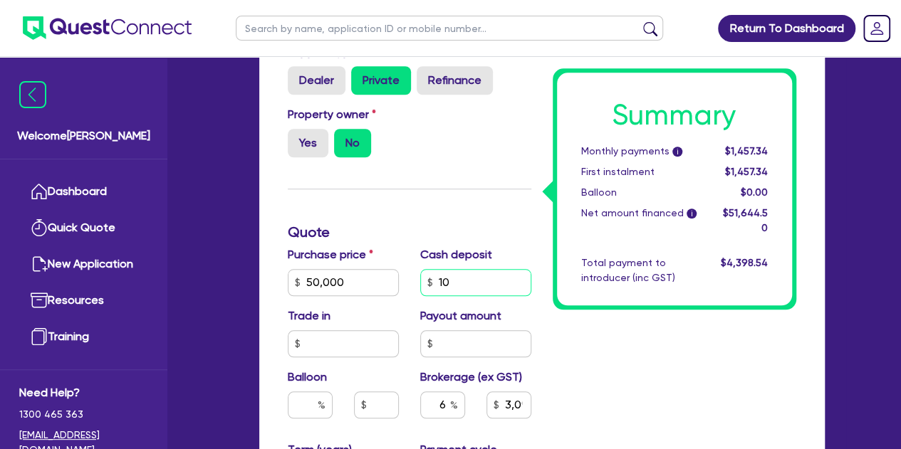
type input "100"
type input "3,098.67"
type input "1,000"
type input "3,098.67"
type input "10,000"
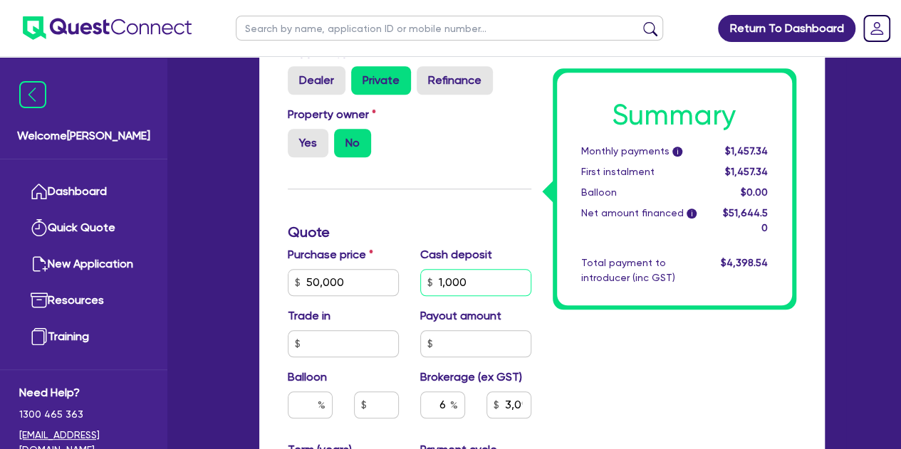
type input "3,098.67"
type input "10,000"
click at [590, 374] on div "Summary Monthly payments i $1,177.26 First instalment $1,177.26 Balloon $0.00 N…" at bounding box center [674, 269] width 265 height 1059
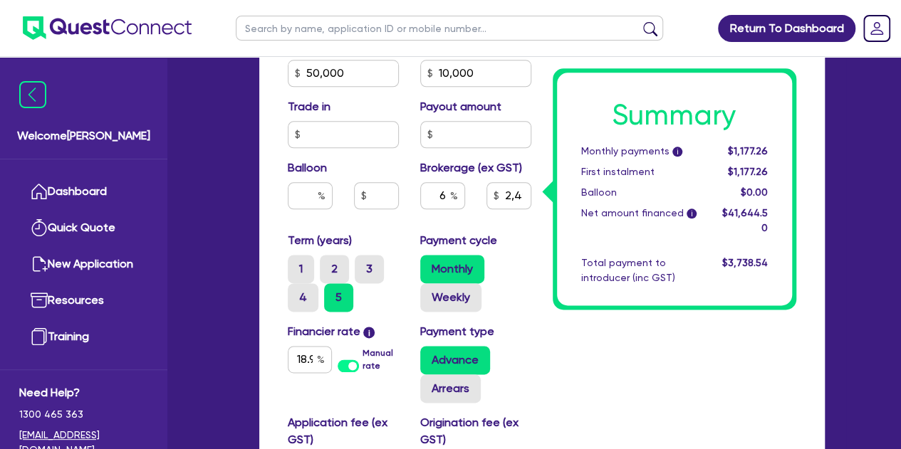
scroll to position [787, 0]
click at [451, 196] on div "6" at bounding box center [442, 196] width 45 height 27
type input "2,498.67"
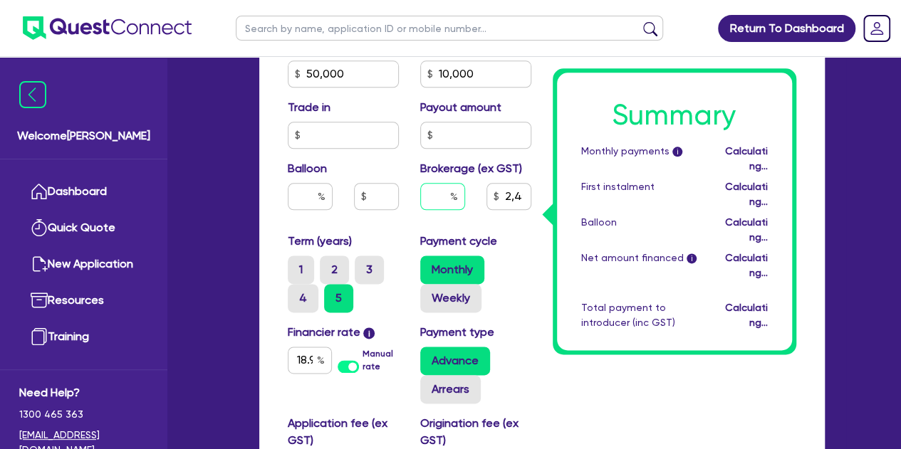
click at [451, 196] on div at bounding box center [442, 196] width 45 height 27
type input "2,498.67"
type input "7"
type input "2,498.67"
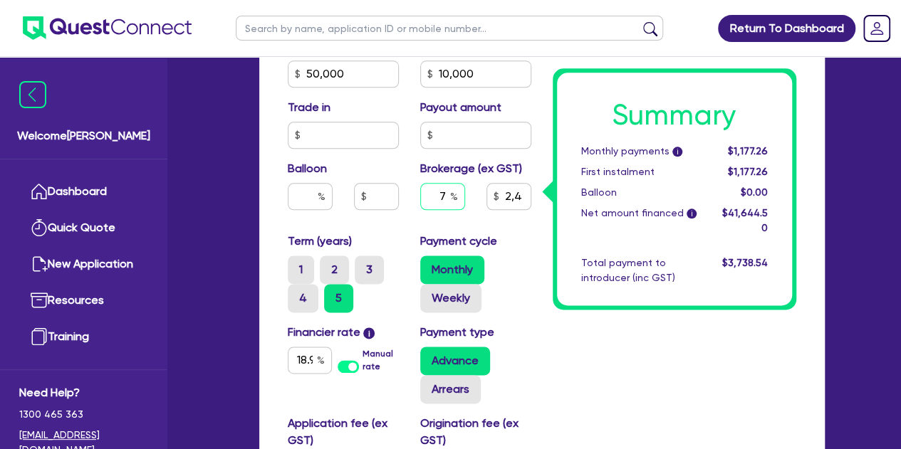
type input "7"
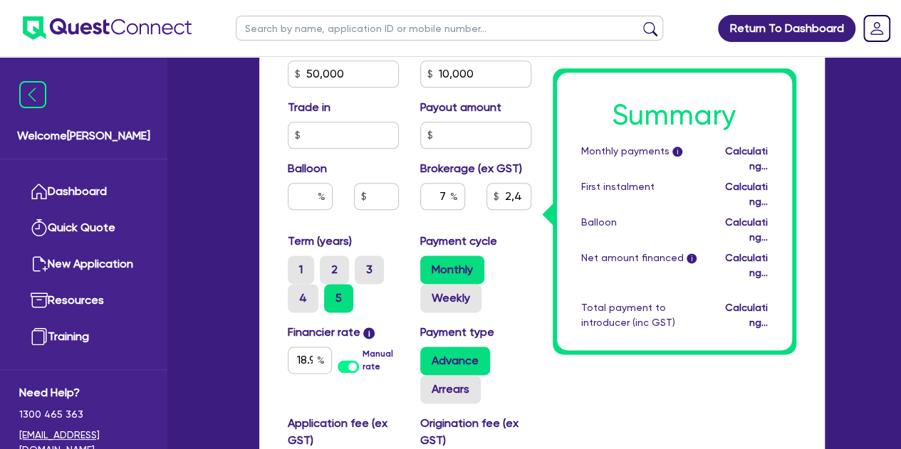
type input "2,915.12"
click at [409, 229] on div "Purchase price 50,000 Cash deposit 10,000 Trade in Payout amount Balloon Broker…" at bounding box center [409, 135] width 265 height 195
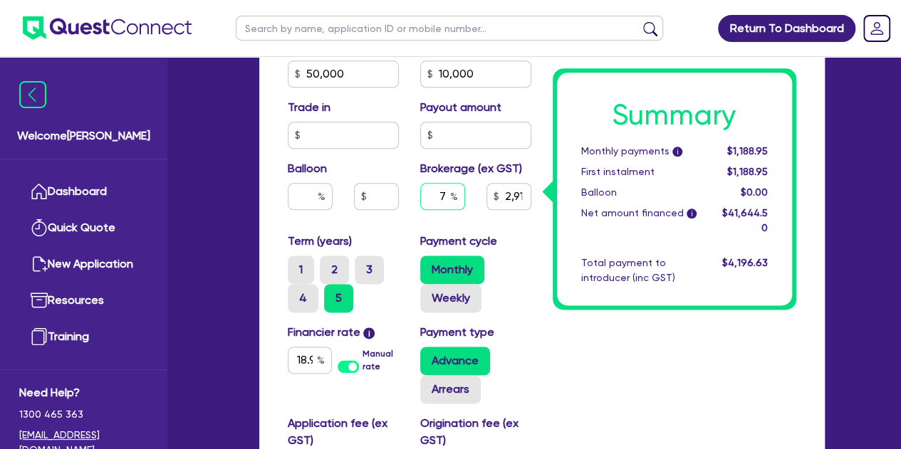
type input "2,915.12"
click at [452, 192] on div at bounding box center [442, 196] width 45 height 27
type input "6"
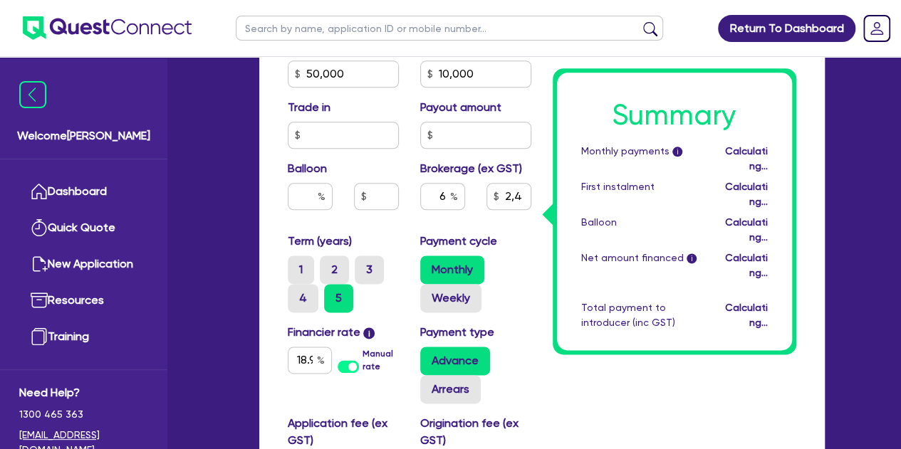
click at [384, 229] on div "Purchase price 50,000 Cash deposit 10,000 Trade in Payout amount Balloon Broker…" at bounding box center [409, 135] width 265 height 195
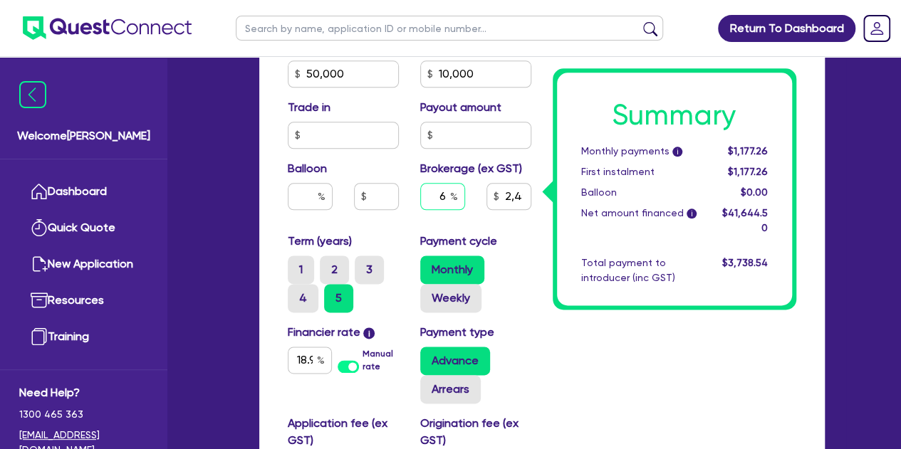
click at [450, 192] on div "6" at bounding box center [442, 196] width 45 height 27
click at [399, 237] on div "Term (years) 1 2 3 4 5" at bounding box center [343, 273] width 132 height 80
click at [445, 194] on input "text" at bounding box center [442, 196] width 45 height 27
click at [402, 219] on div "Balloon" at bounding box center [343, 190] width 132 height 61
click at [448, 192] on input "text" at bounding box center [442, 196] width 45 height 27
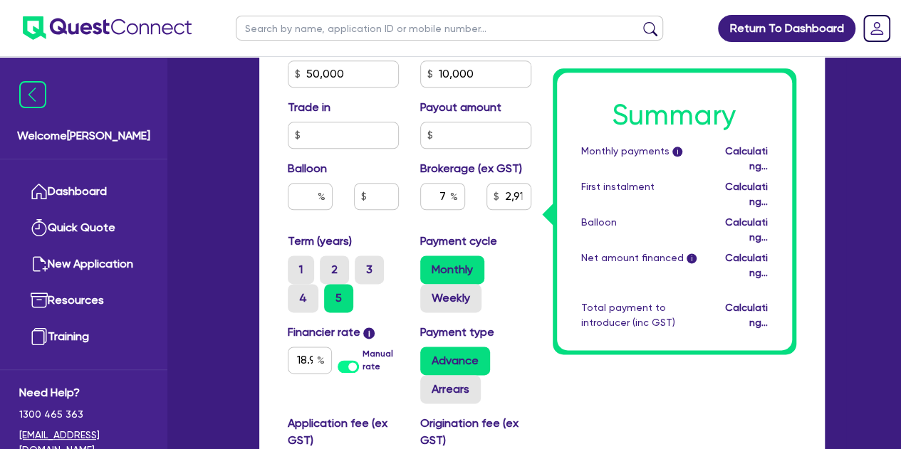
click at [407, 214] on div "Balloon" at bounding box center [343, 190] width 132 height 61
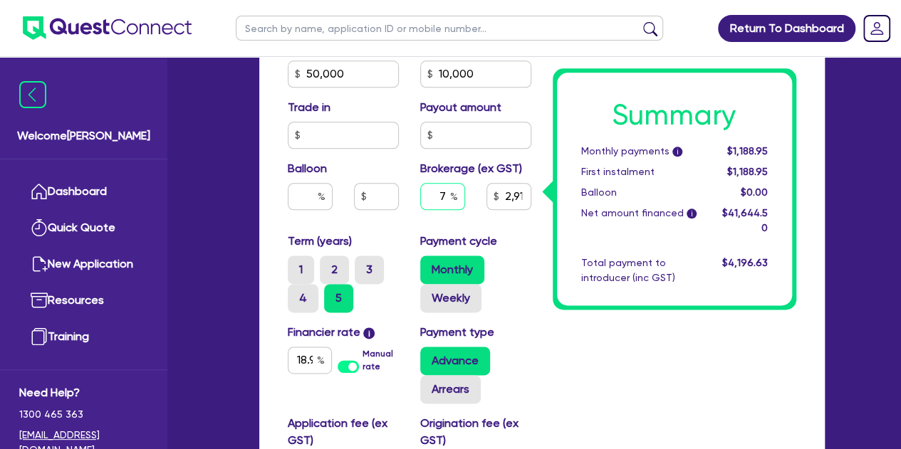
click at [446, 202] on input "7" at bounding box center [442, 196] width 45 height 27
click at [412, 216] on div "6" at bounding box center [442, 202] width 66 height 38
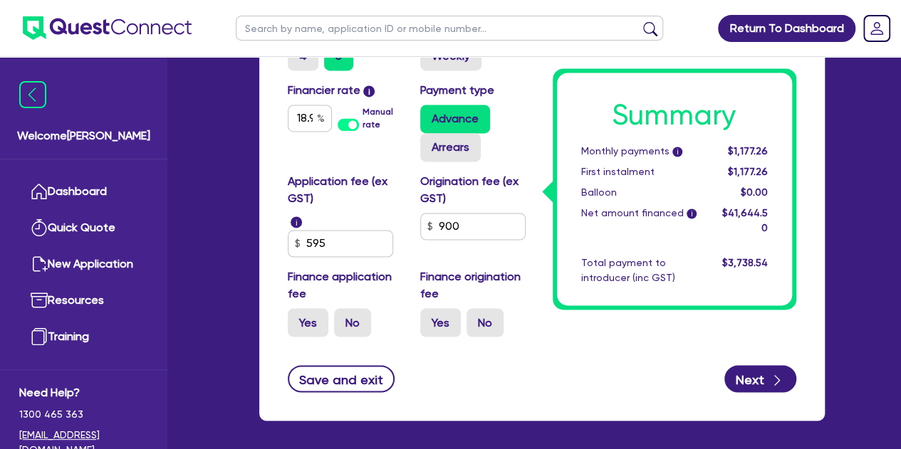
scroll to position [1086, 0]
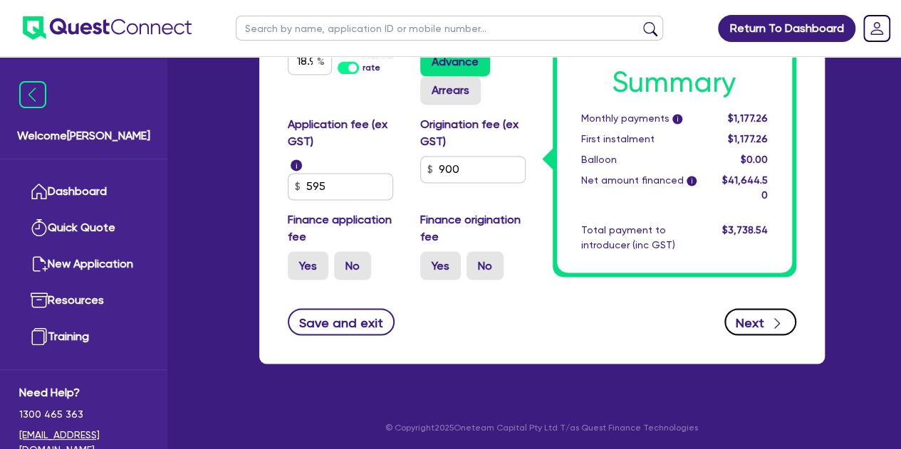
click at [758, 322] on button "Next" at bounding box center [760, 321] width 72 height 27
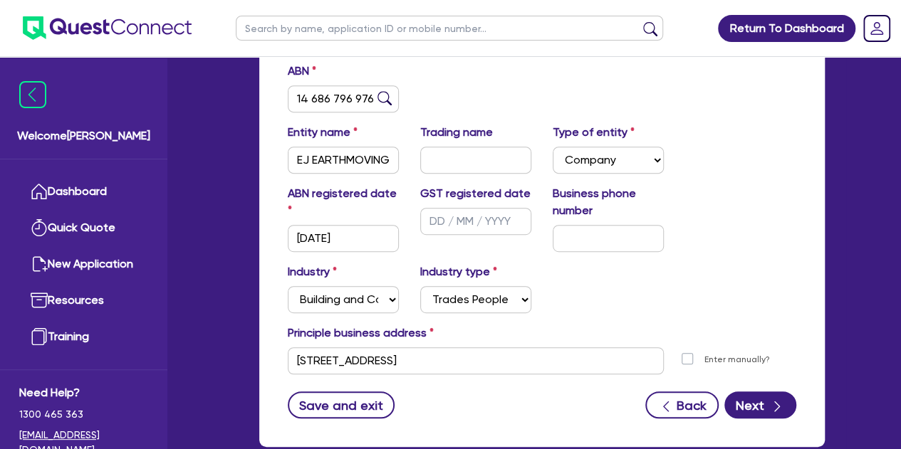
scroll to position [339, 0]
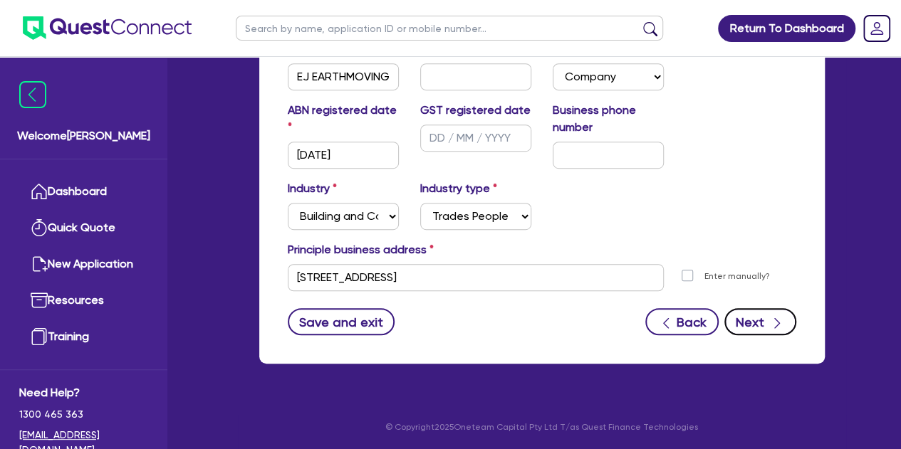
click at [734, 318] on button "Next" at bounding box center [760, 321] width 72 height 27
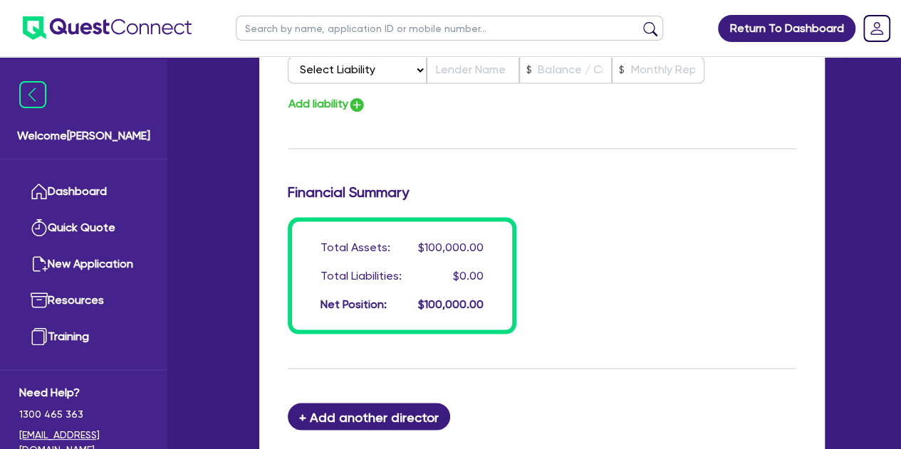
scroll to position [1378, 0]
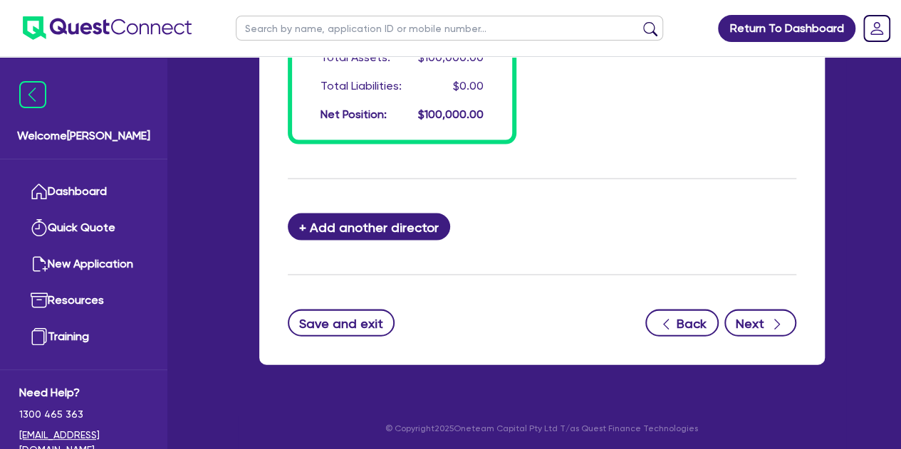
drag, startPoint x: 796, startPoint y: 323, endPoint x: 774, endPoint y: 321, distance: 22.1
click at [774, 321] on div "Save and exit Back Next" at bounding box center [542, 323] width 530 height 27
click at [774, 321] on icon "button" at bounding box center [777, 325] width 14 height 14
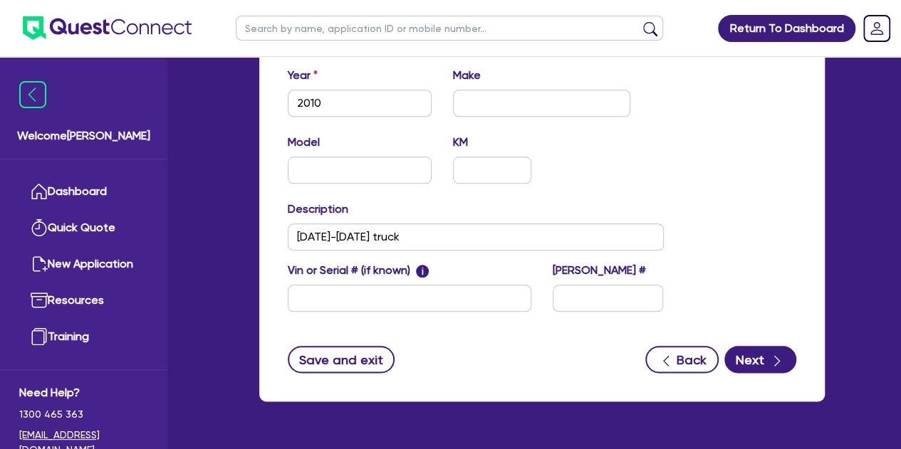
scroll to position [656, 0]
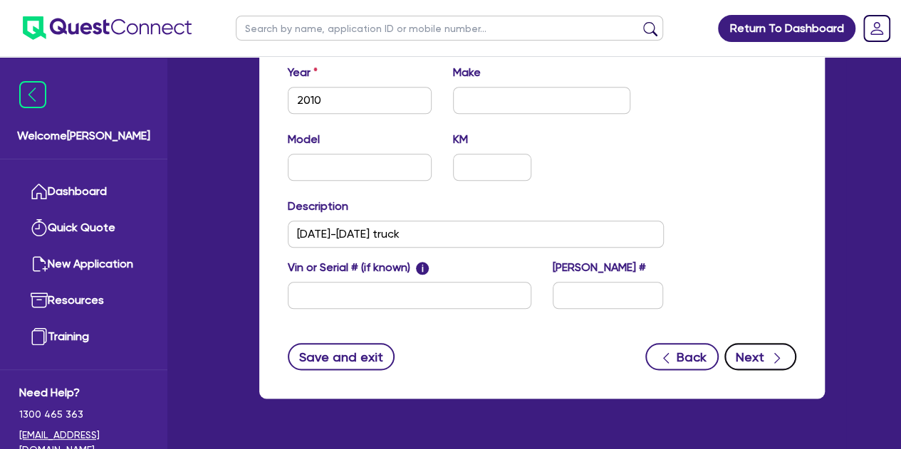
click at [767, 361] on button "Next" at bounding box center [760, 356] width 72 height 27
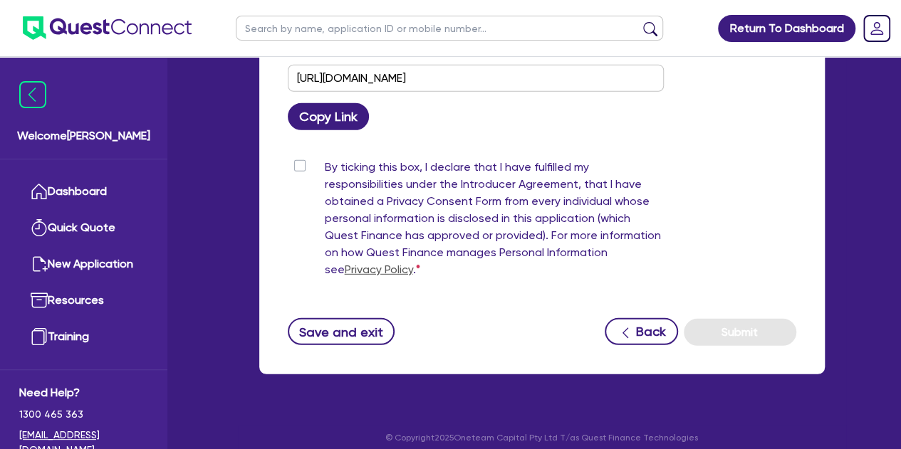
scroll to position [1941, 0]
click at [325, 194] on label "By ticking this box, I declare that I have fulfilled my responsibilities under …" at bounding box center [494, 220] width 339 height 125
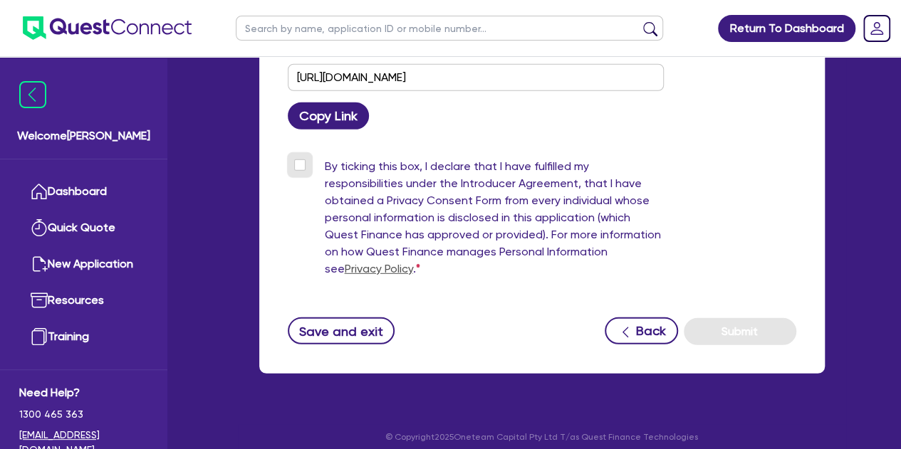
click at [299, 172] on input "By ticking this box, I declare that I have fulfilled my responsibilities under …" at bounding box center [293, 165] width 11 height 14
click at [325, 192] on label "By ticking this box, I declare that I have fulfilled my responsibilities under …" at bounding box center [494, 220] width 339 height 125
click at [299, 172] on input "By ticking this box, I declare that I have fulfilled my responsibilities under …" at bounding box center [293, 165] width 11 height 14
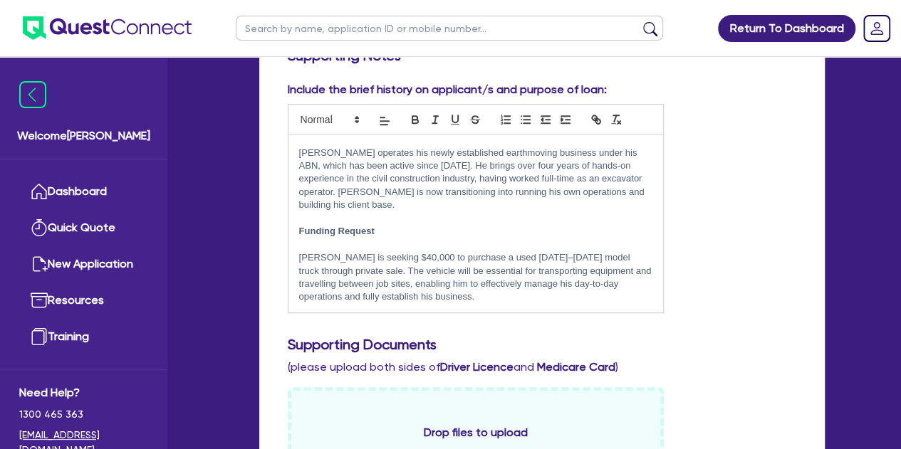
scroll to position [0, 0]
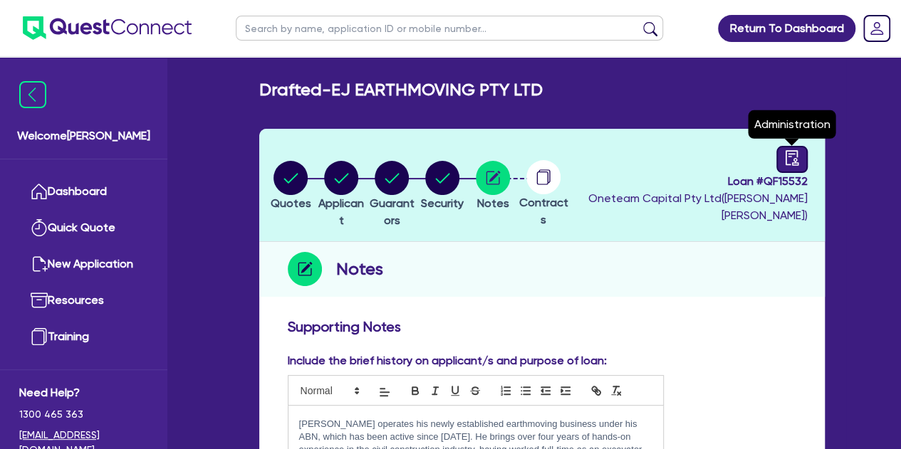
click at [799, 160] on icon "audit" at bounding box center [792, 158] width 16 height 16
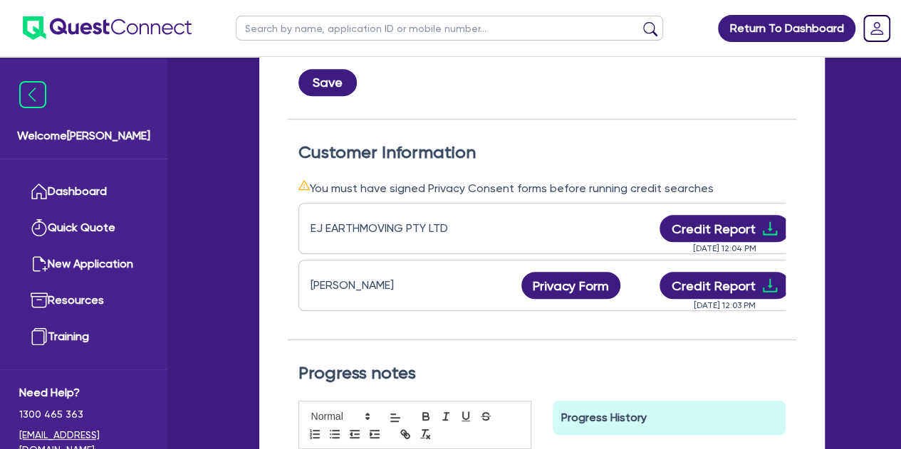
scroll to position [0, 152]
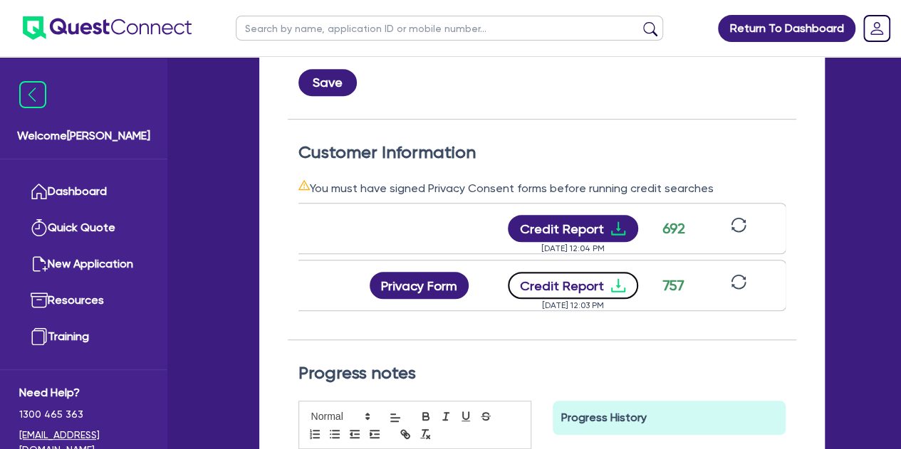
click at [564, 278] on button "Credit Report" at bounding box center [573, 285] width 130 height 27
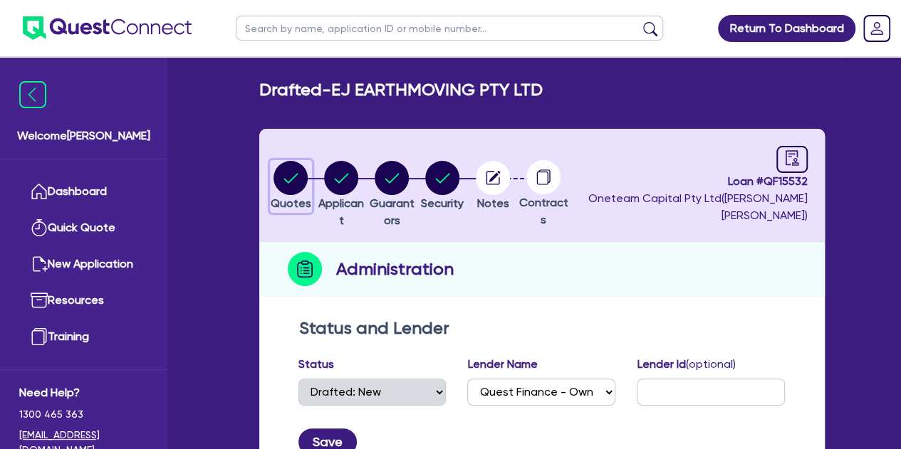
click at [308, 170] on icon "button" at bounding box center [290, 178] width 34 height 34
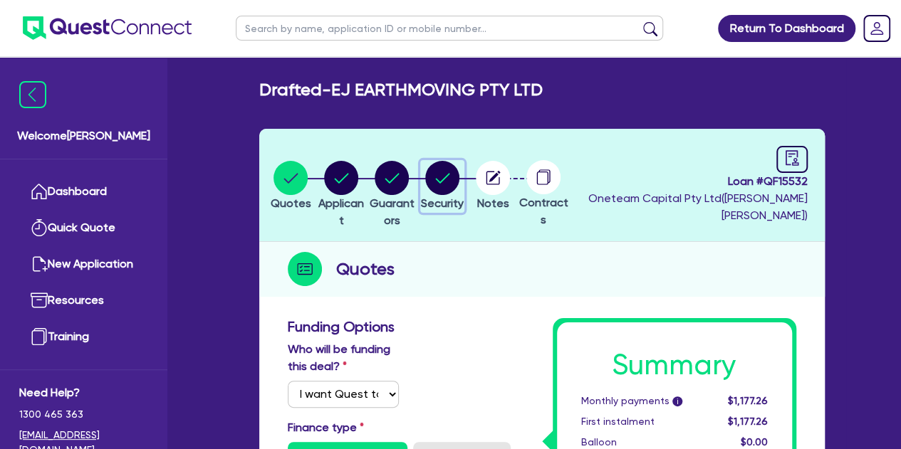
click at [459, 179] on circle "button" at bounding box center [442, 178] width 34 height 34
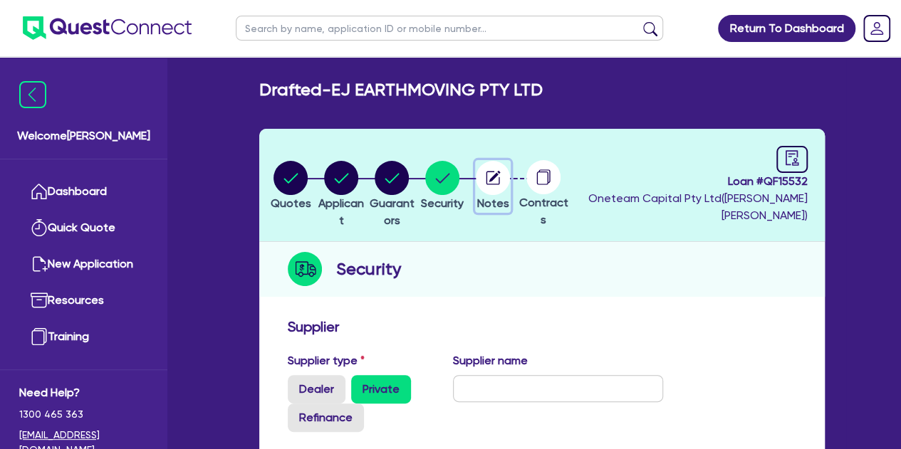
click at [510, 183] on circle "button" at bounding box center [493, 178] width 34 height 34
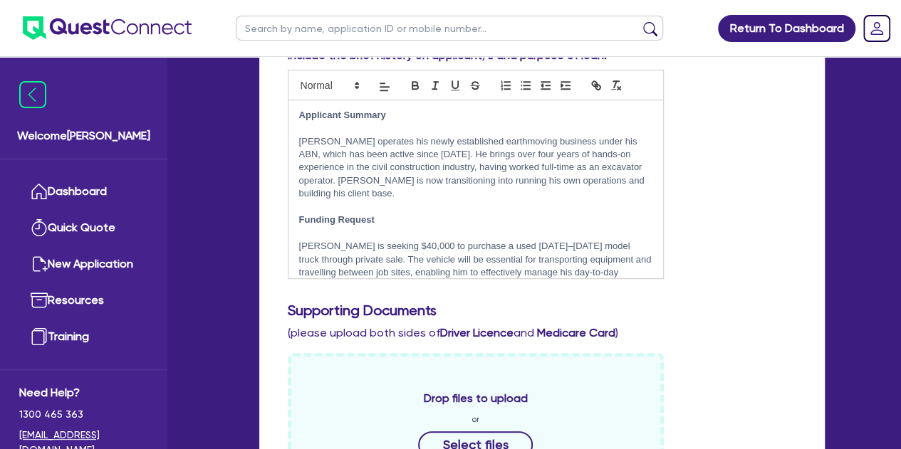
scroll to position [23, 0]
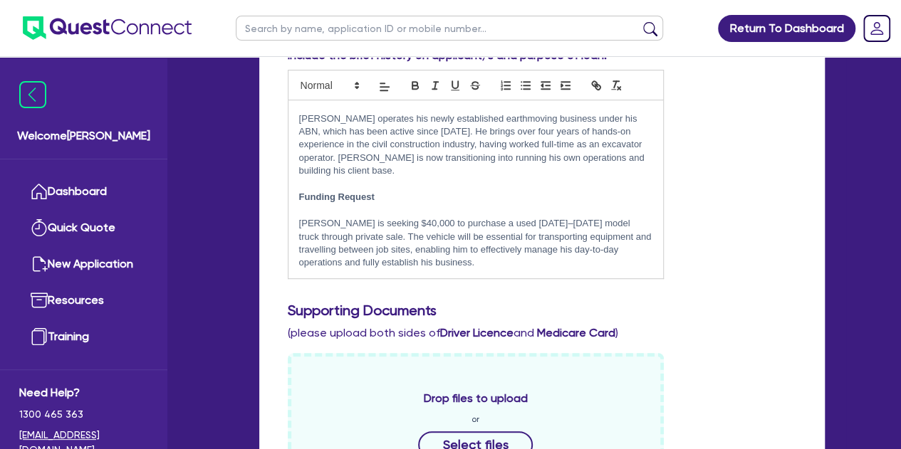
click at [585, 221] on p "[PERSON_NAME] is seeking $40,000 to purchase a used [DATE]–[DATE] model truck t…" at bounding box center [475, 243] width 353 height 53
click at [380, 223] on p "[PERSON_NAME] is seeking $0,000 to purchase a used [DATE]–[DATE] model truck (l…" at bounding box center [475, 243] width 353 height 53
click at [321, 239] on p "[PERSON_NAME] is seeking $50,000 to purchase a used [DATE]–[DATE] model truck (…" at bounding box center [475, 243] width 353 height 53
click at [439, 263] on p "[PERSON_NAME] is seeking $50,000 to purchase a used [DATE]–[DATE] model truck t…" at bounding box center [475, 243] width 353 height 53
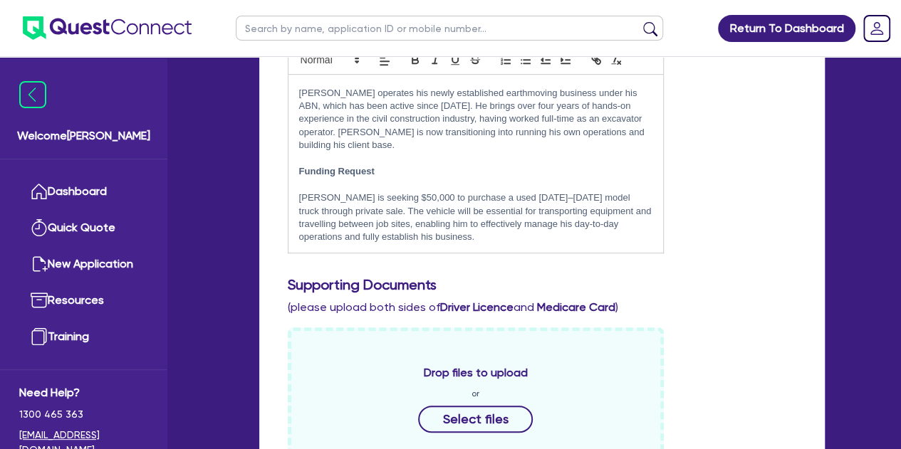
scroll to position [335, 0]
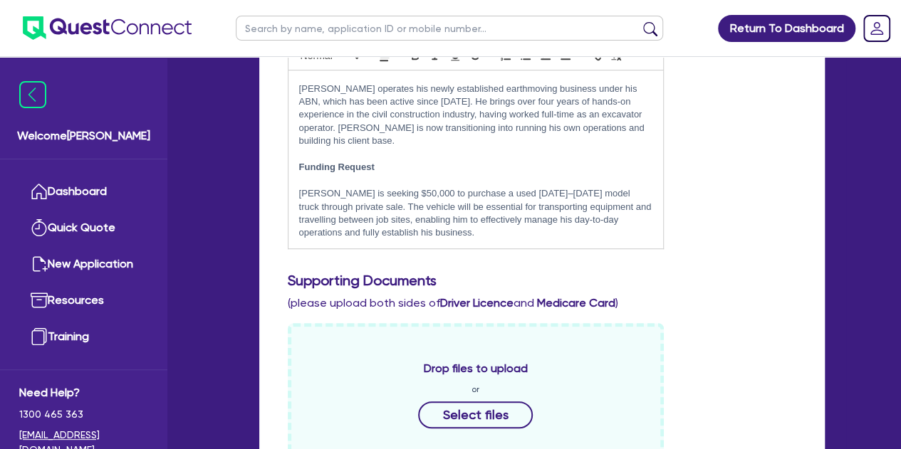
click at [465, 234] on p "[PERSON_NAME] is seeking $50,000 to purchase a used [DATE]–[DATE] model truck t…" at bounding box center [475, 213] width 353 height 53
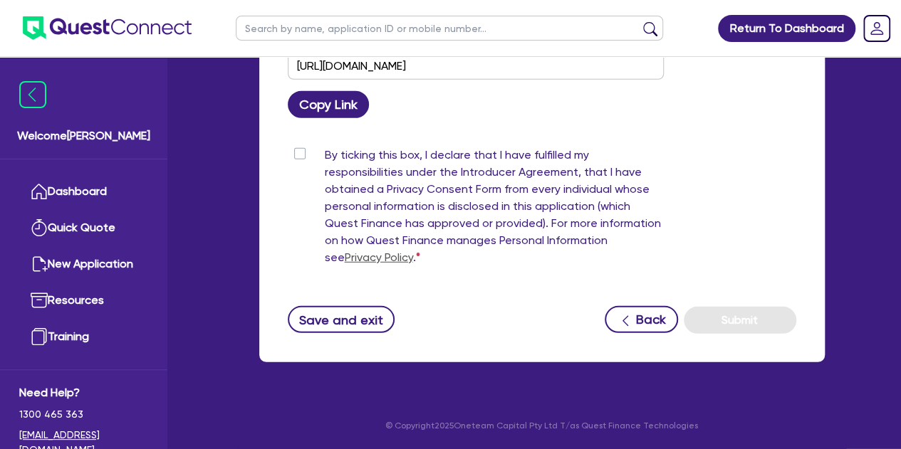
scroll to position [1984, 0]
click at [325, 155] on label "By ticking this box, I declare that I have fulfilled my responsibilities under …" at bounding box center [494, 209] width 339 height 125
click at [297, 155] on input "By ticking this box, I declare that I have fulfilled my responsibilities under …" at bounding box center [293, 154] width 11 height 14
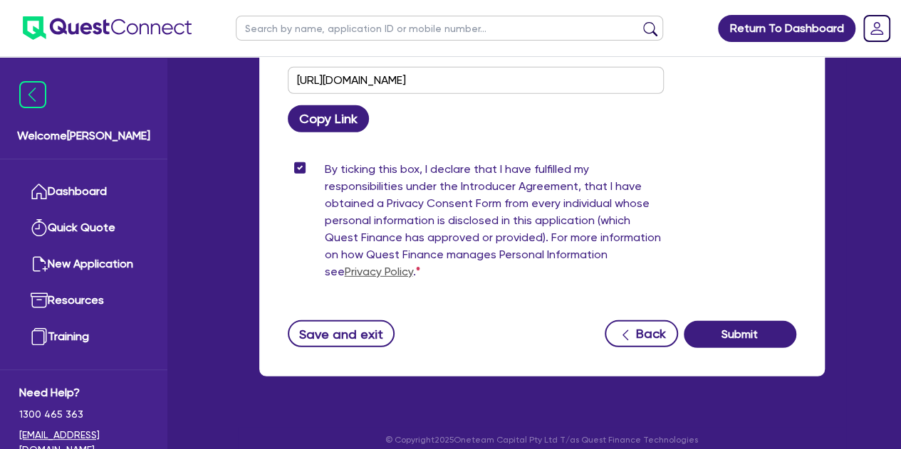
click at [325, 202] on label "By ticking this box, I declare that I have fulfilled my responsibilities under …" at bounding box center [494, 223] width 339 height 125
click at [296, 174] on input "By ticking this box, I declare that I have fulfilled my responsibilities under …" at bounding box center [293, 168] width 11 height 14
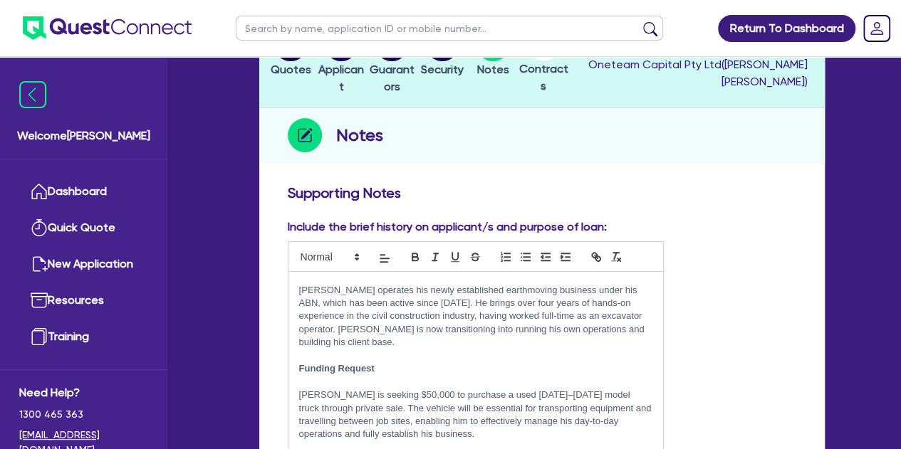
scroll to position [11, 0]
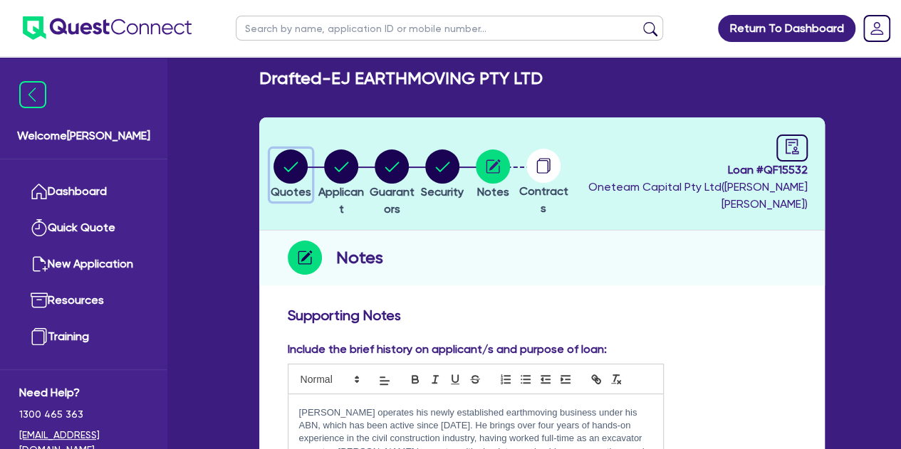
click at [280, 163] on circle "button" at bounding box center [290, 167] width 34 height 34
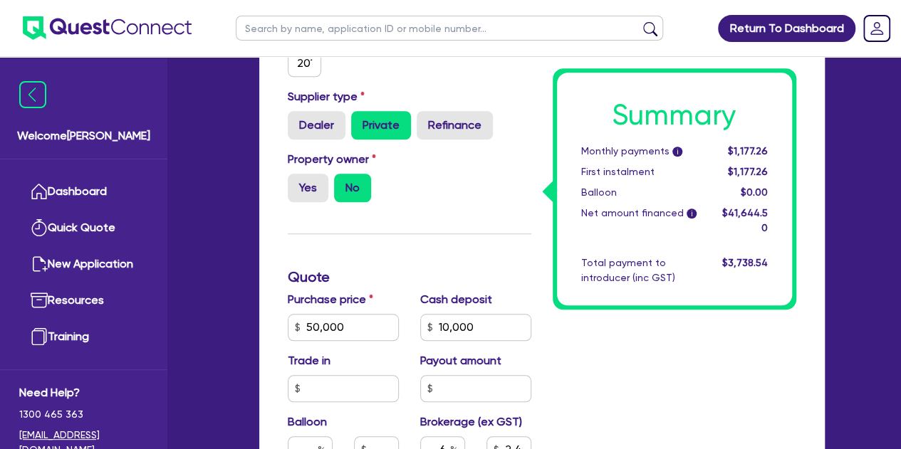
scroll to position [464, 0]
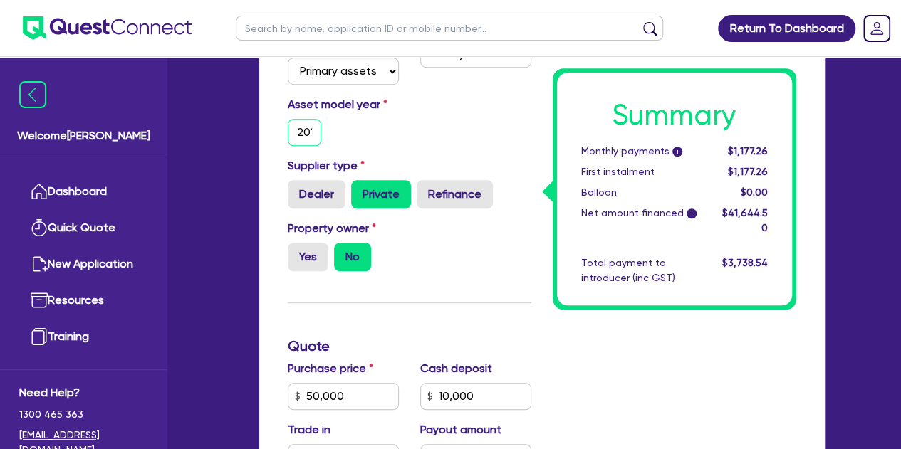
click at [306, 135] on input "2010" at bounding box center [305, 132] width 34 height 27
click at [273, 157] on div "Funding Options Who will be funding this deal? Select I will fund 100% I will c…" at bounding box center [541, 416] width 565 height 1139
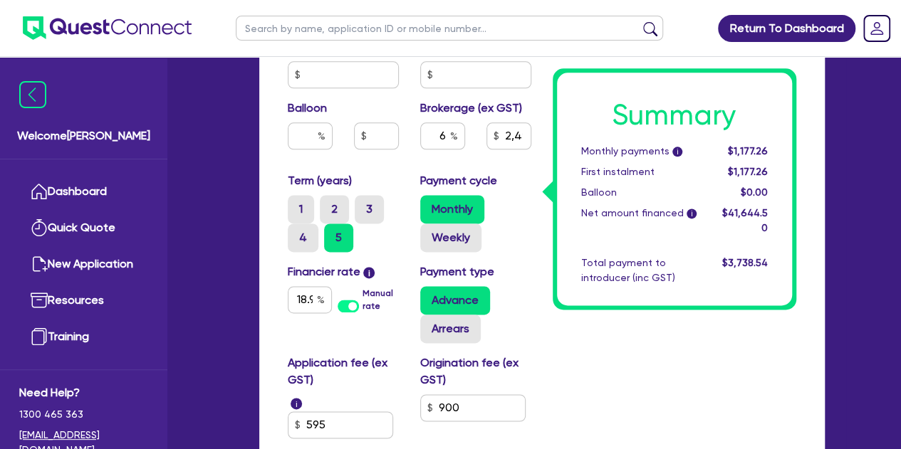
scroll to position [859, 0]
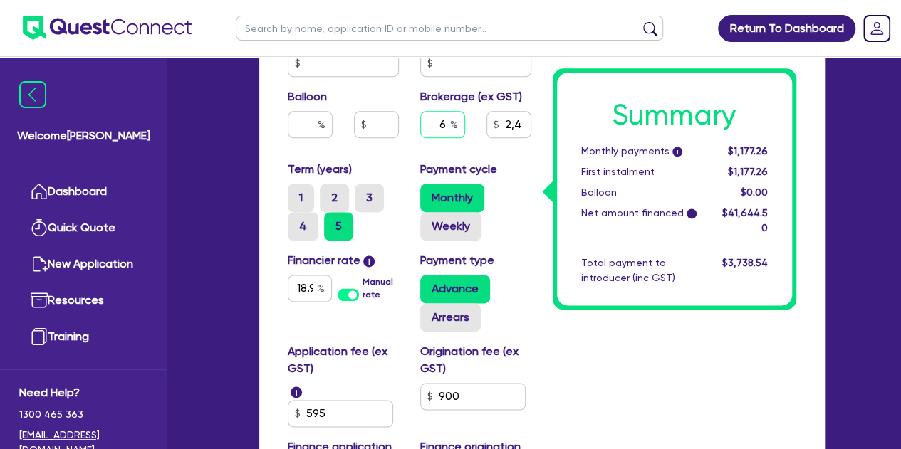
click at [450, 133] on input "6" at bounding box center [442, 124] width 45 height 27
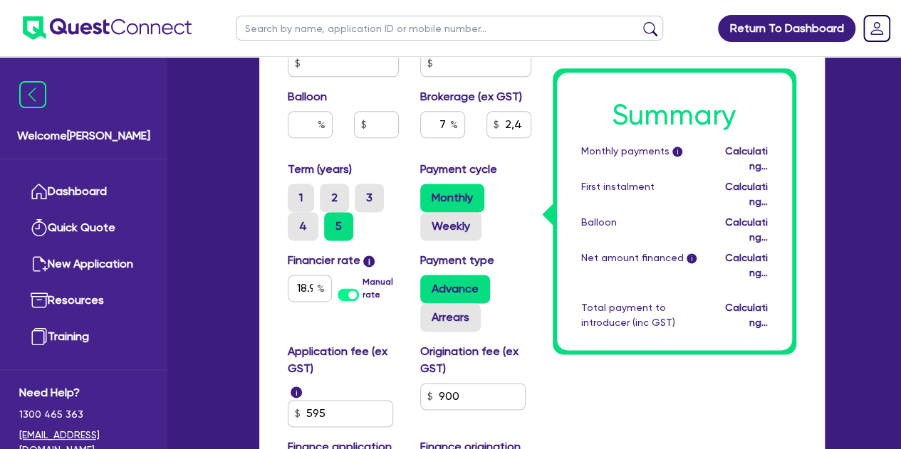
click at [481, 152] on div "Purchase price 50,000 Cash deposit 10,000 Trade in Payout amount Balloon Broker…" at bounding box center [409, 63] width 265 height 195
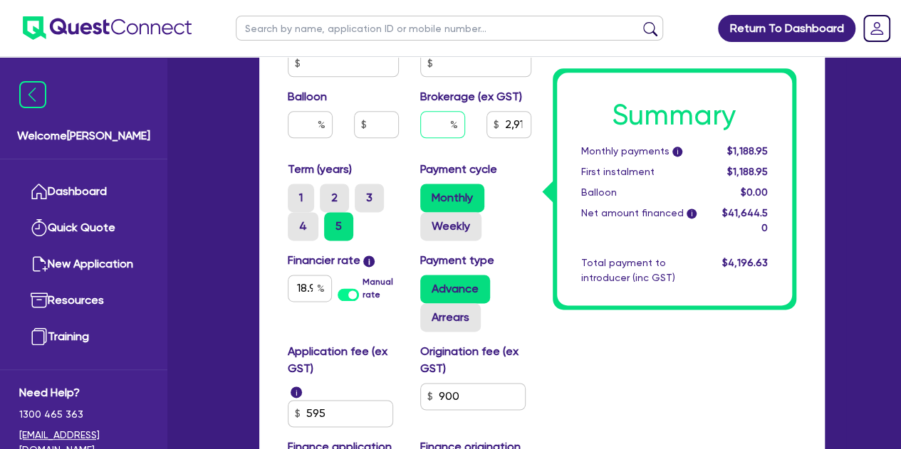
click at [448, 122] on input "text" at bounding box center [442, 124] width 45 height 27
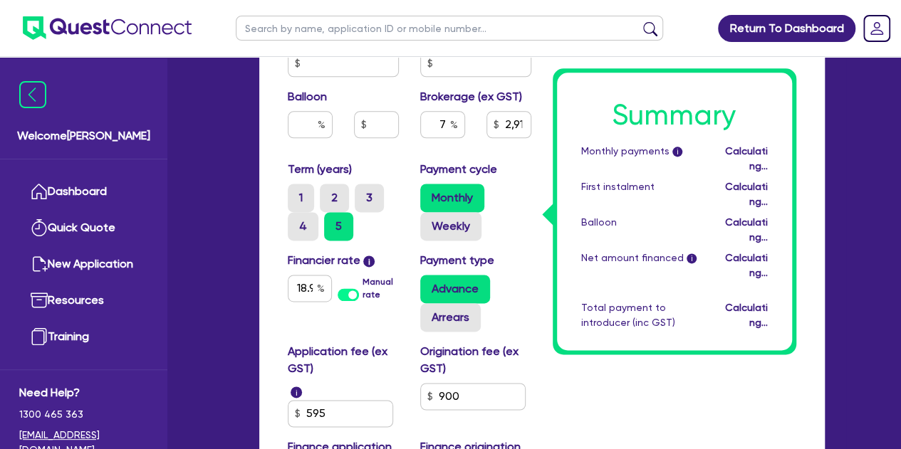
click at [451, 142] on div "7" at bounding box center [442, 130] width 66 height 38
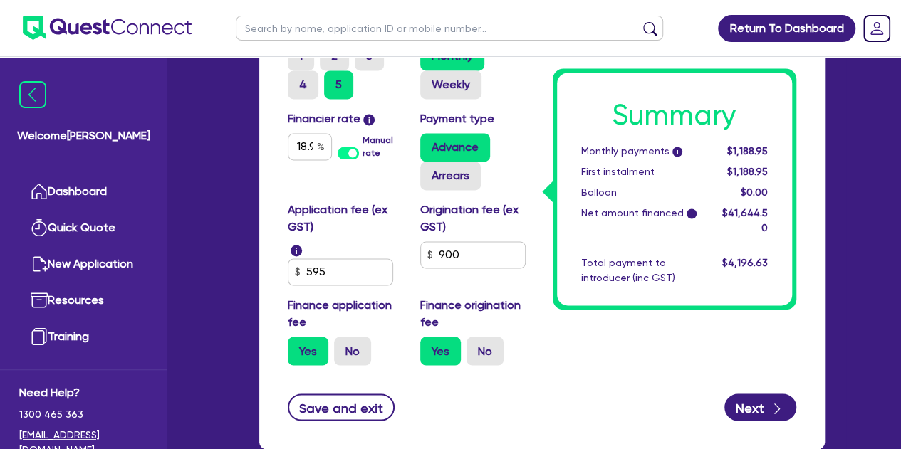
scroll to position [1007, 0]
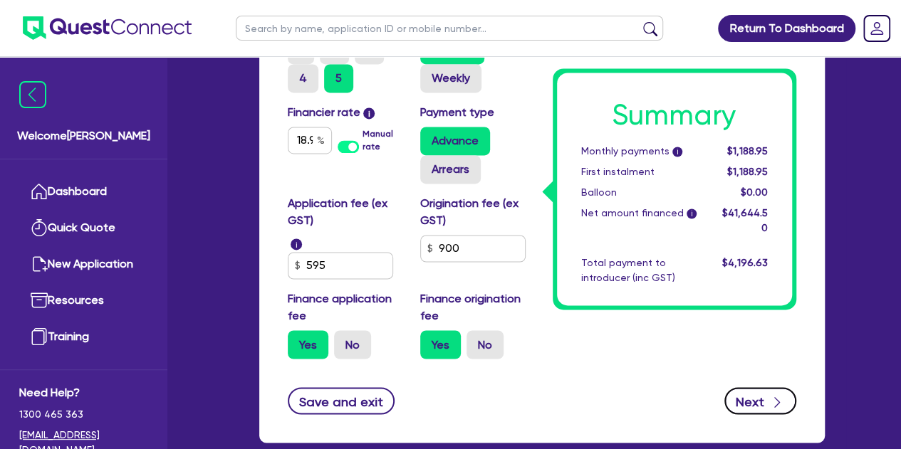
click at [759, 409] on button "Next" at bounding box center [760, 400] width 72 height 27
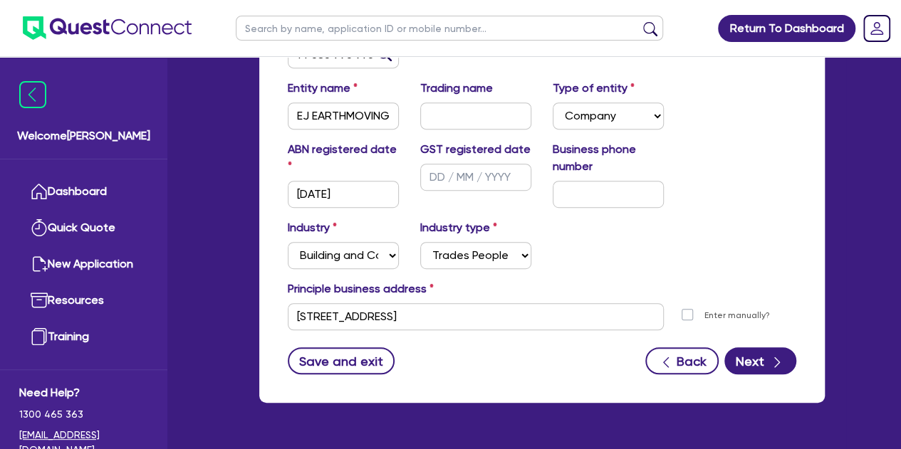
scroll to position [339, 0]
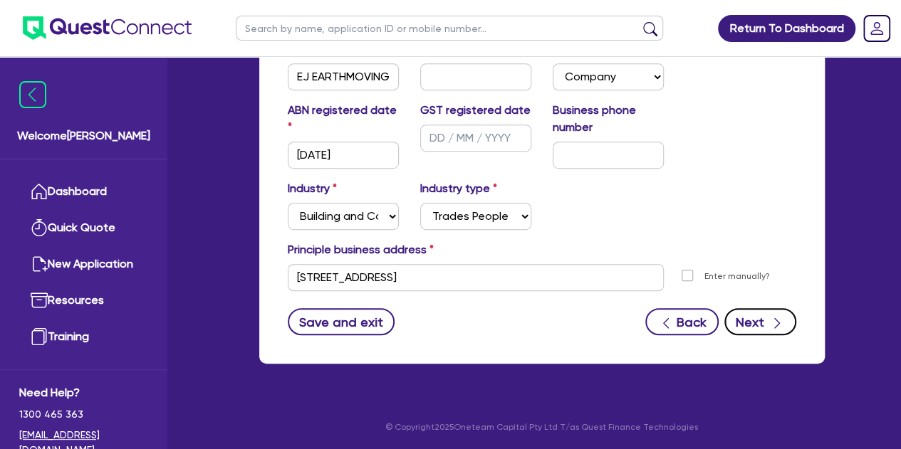
click at [743, 321] on button "Next" at bounding box center [760, 321] width 72 height 27
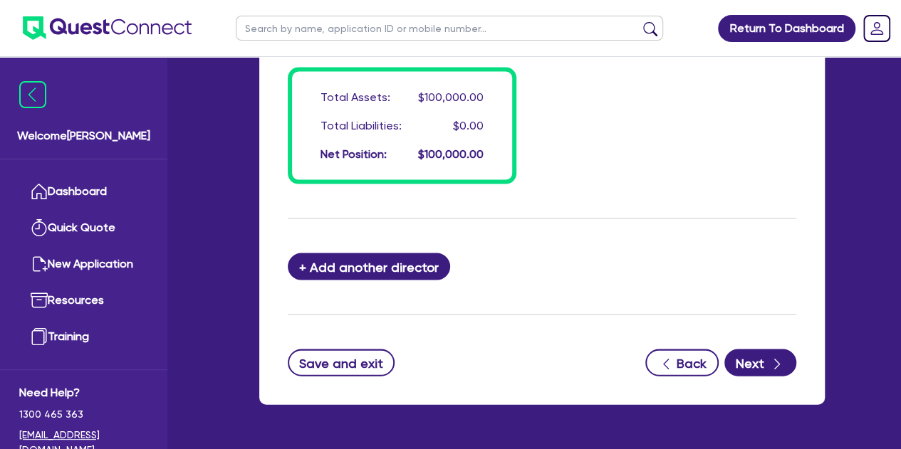
scroll to position [1340, 0]
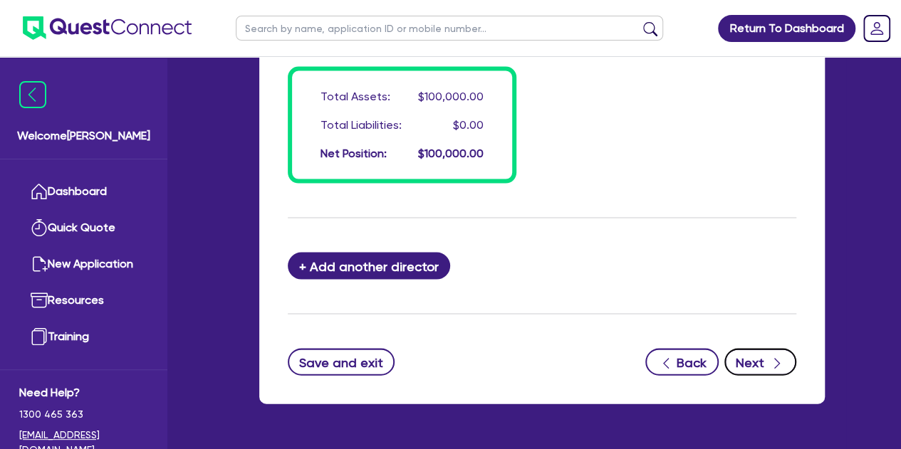
click at [741, 362] on button "Next" at bounding box center [760, 361] width 72 height 27
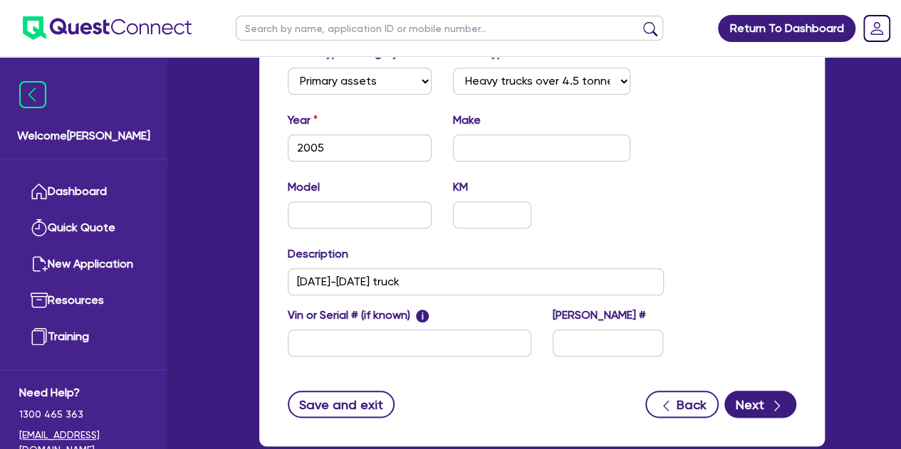
scroll to position [659, 0]
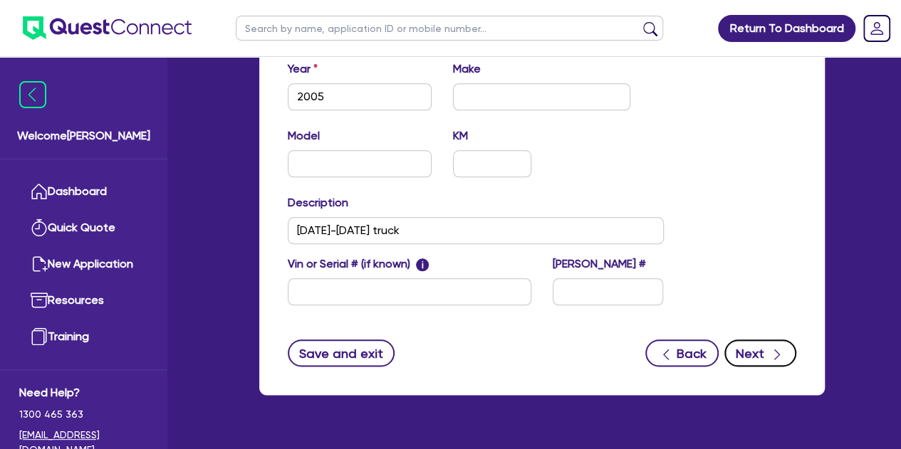
click at [752, 355] on button "Next" at bounding box center [760, 353] width 72 height 27
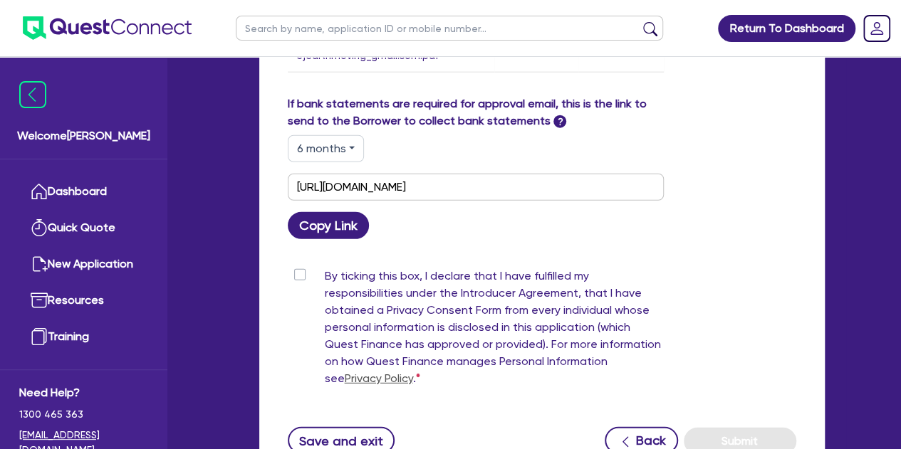
scroll to position [1984, 0]
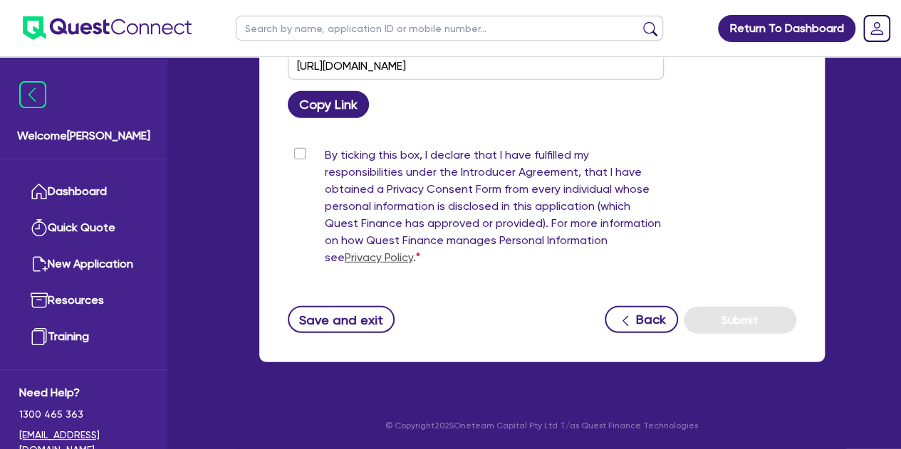
click at [325, 152] on label "By ticking this box, I declare that I have fulfilled my responsibilities under …" at bounding box center [494, 209] width 339 height 125
click at [295, 152] on input "By ticking this box, I declare that I have fulfilled my responsibilities under …" at bounding box center [293, 154] width 11 height 14
click at [743, 313] on button "Submit" at bounding box center [740, 320] width 113 height 27
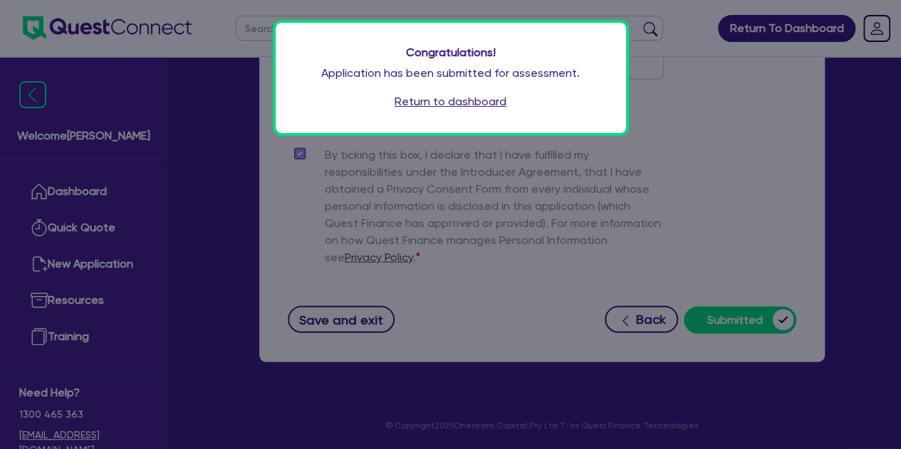
click at [440, 101] on link "Return to dashboard" at bounding box center [451, 101] width 112 height 17
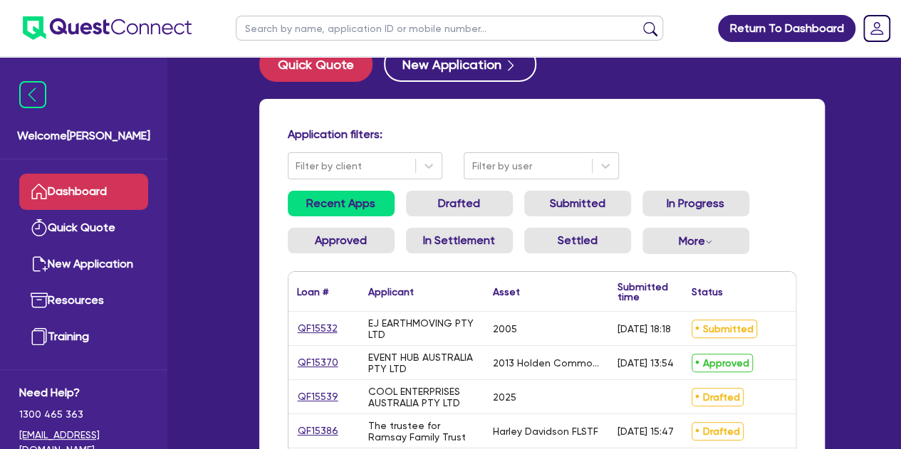
scroll to position [41, 0]
